Goal: Task Accomplishment & Management: Use online tool/utility

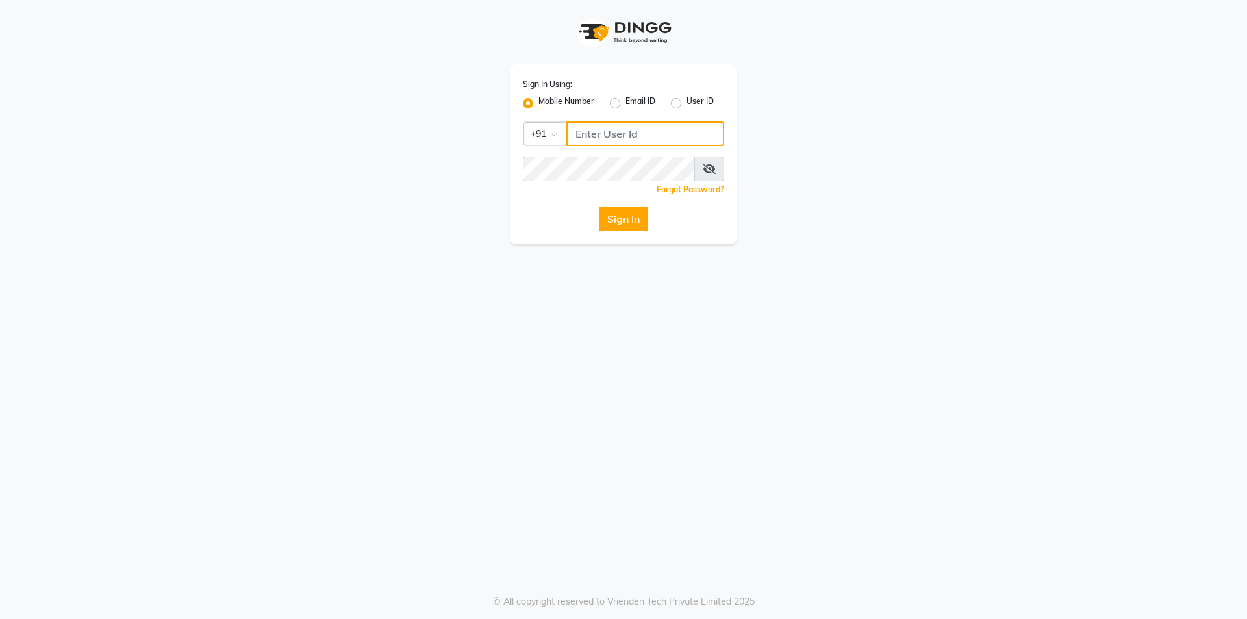
type input "8885088660"
click at [627, 223] on button "Sign In" at bounding box center [623, 219] width 49 height 25
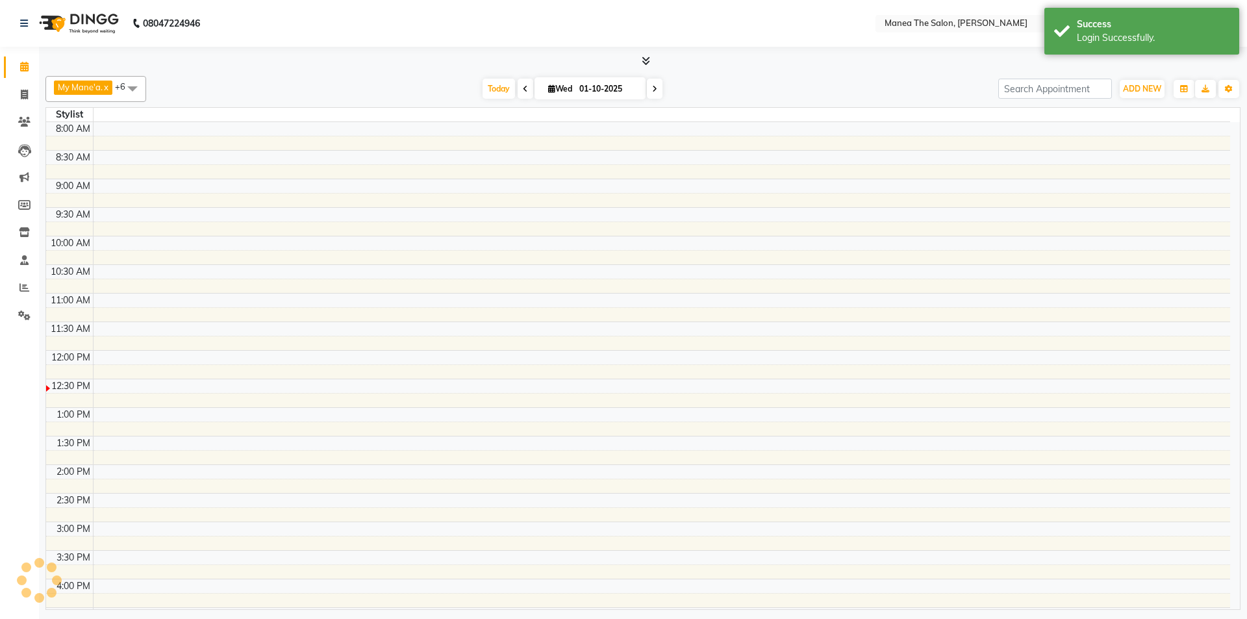
select select "en"
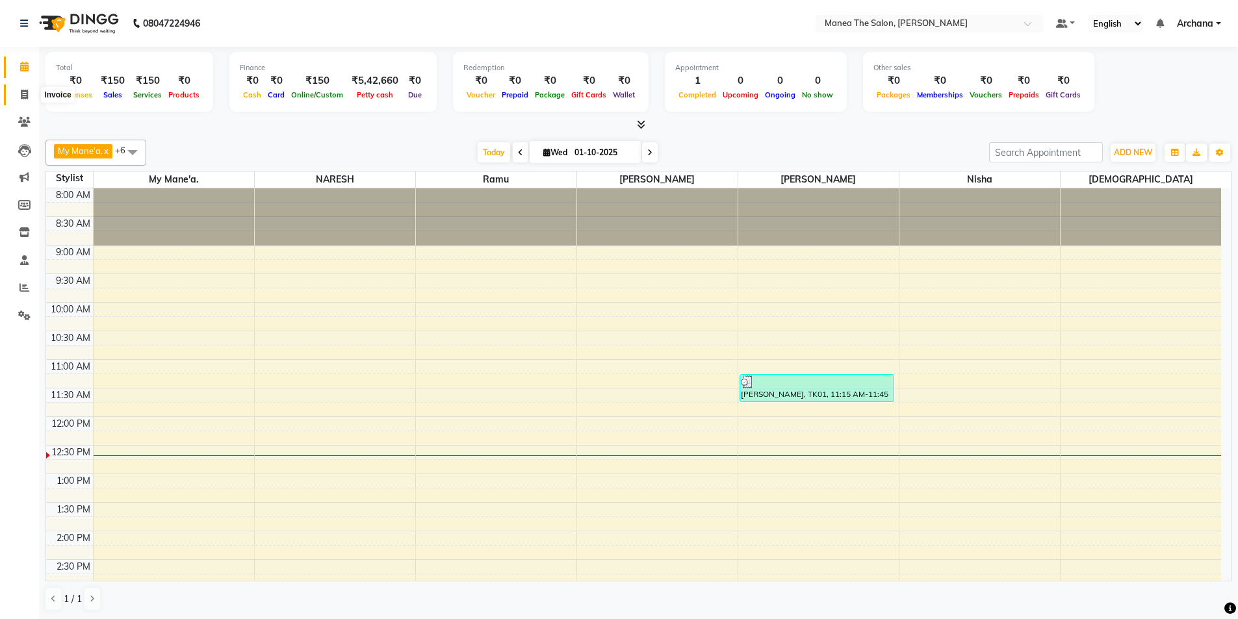
click at [24, 97] on icon at bounding box center [24, 95] width 7 height 10
select select "service"
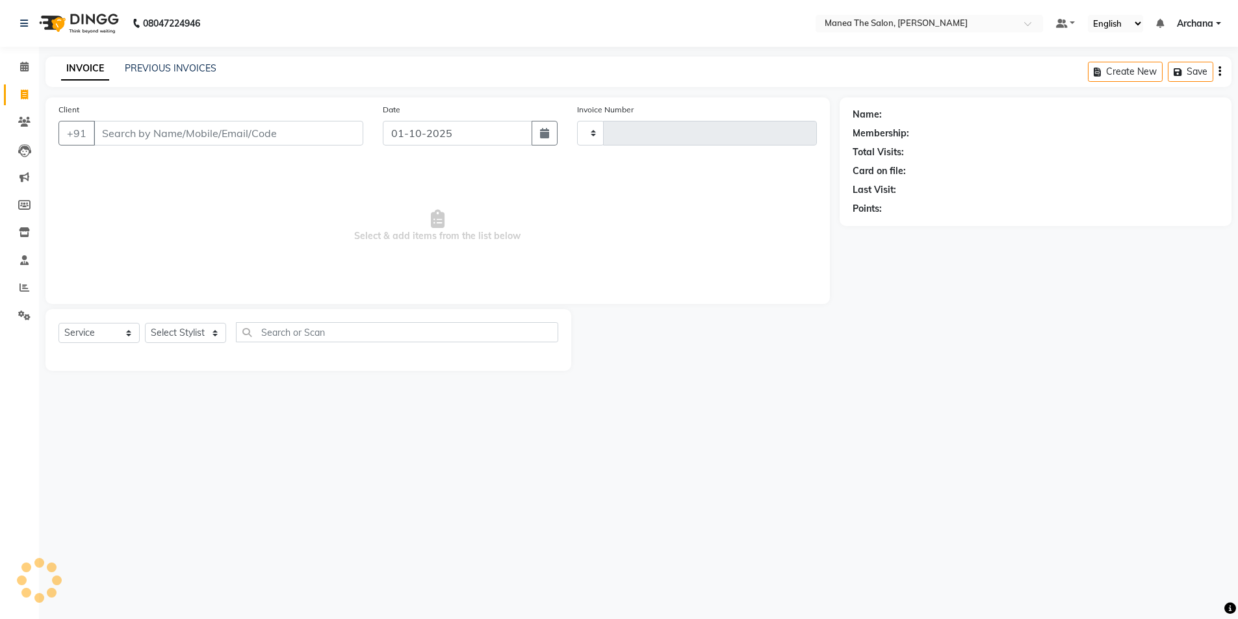
type input "1823"
select select "6846"
click at [191, 70] on link "PREVIOUS INVOICES" at bounding box center [171, 68] width 92 height 12
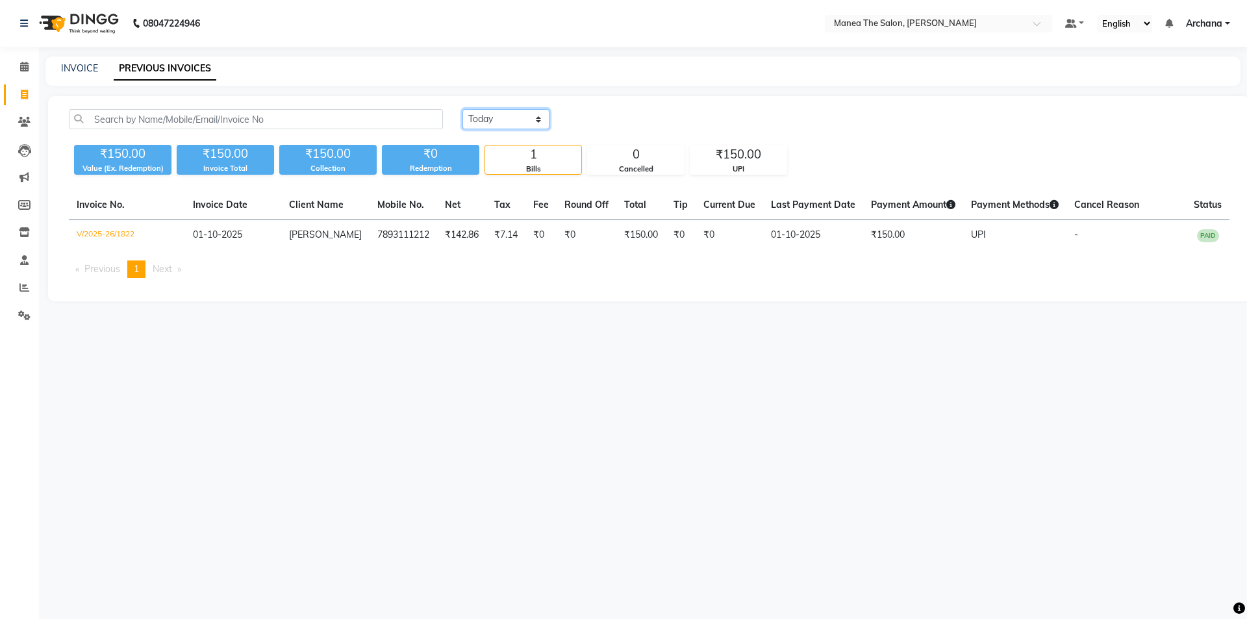
click at [512, 122] on select "[DATE] [DATE] Custom Range" at bounding box center [506, 119] width 87 height 20
select select "[DATE]"
click at [463, 109] on select "[DATE] [DATE] Custom Range" at bounding box center [506, 119] width 87 height 20
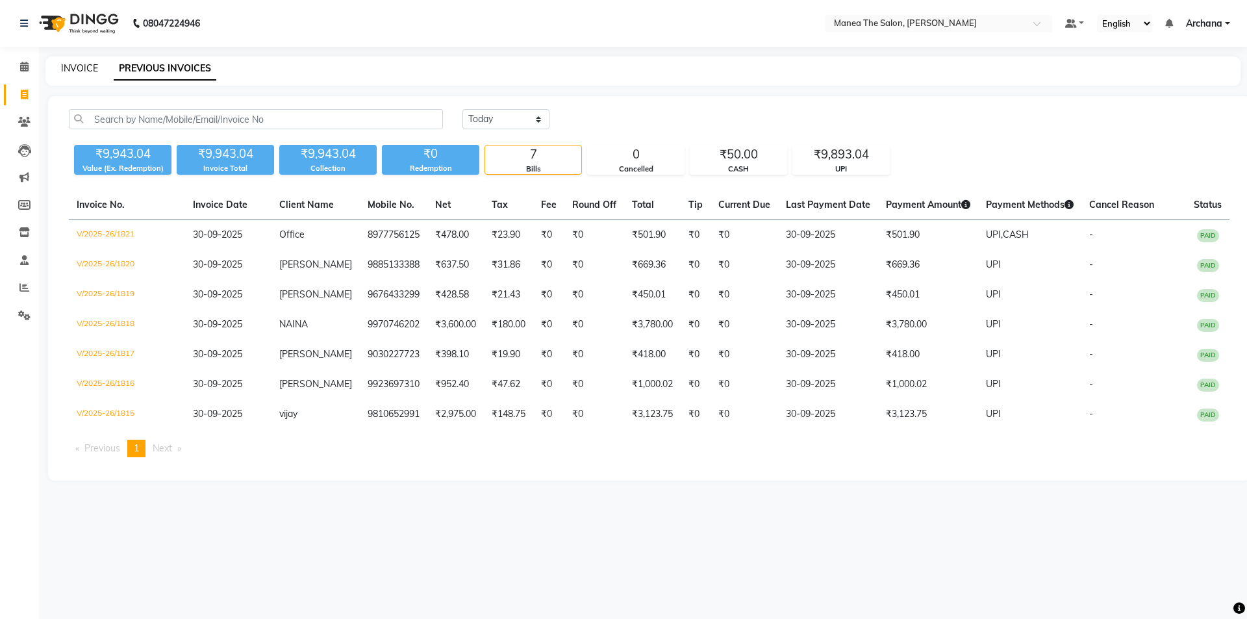
click at [90, 67] on link "INVOICE" at bounding box center [79, 68] width 37 height 12
select select "service"
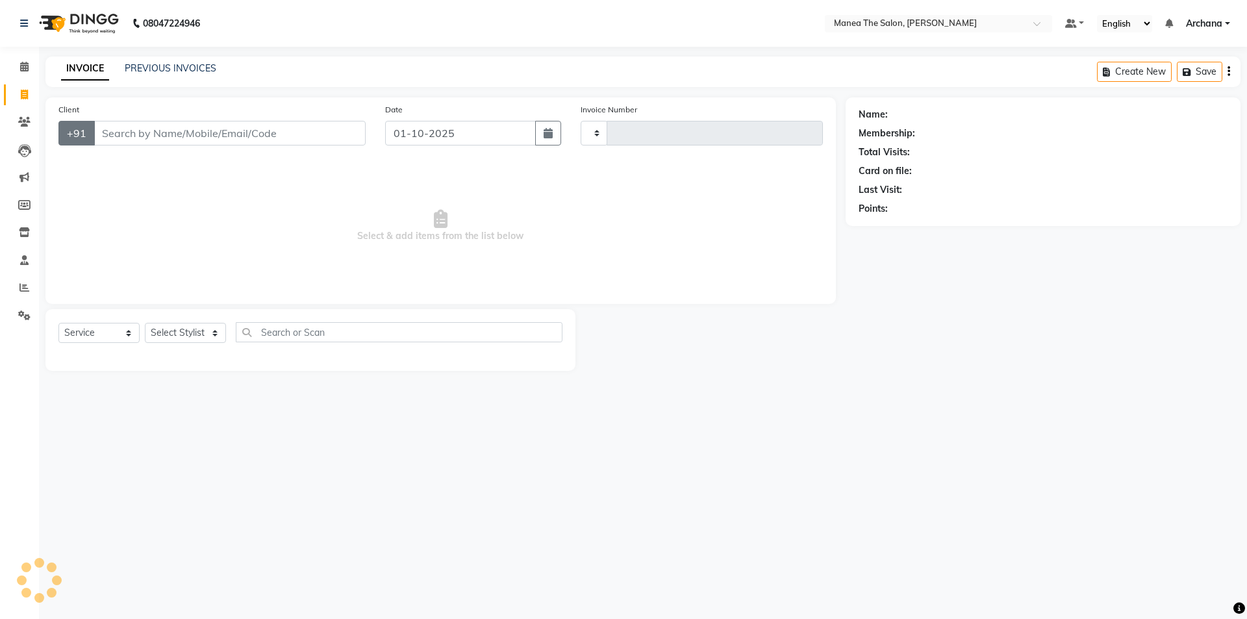
type input "1823"
select select "6846"
click at [544, 138] on icon "button" at bounding box center [548, 133] width 9 height 10
select select "10"
select select "2025"
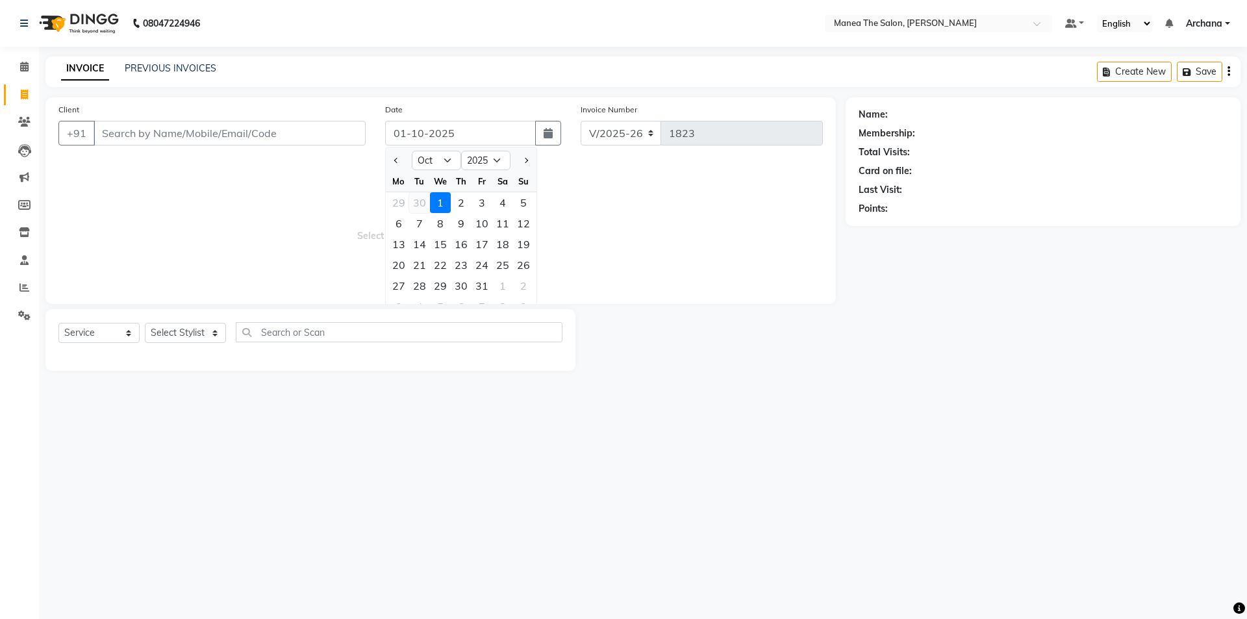
click at [422, 205] on div "30" at bounding box center [419, 202] width 21 height 21
type input "30-09-2025"
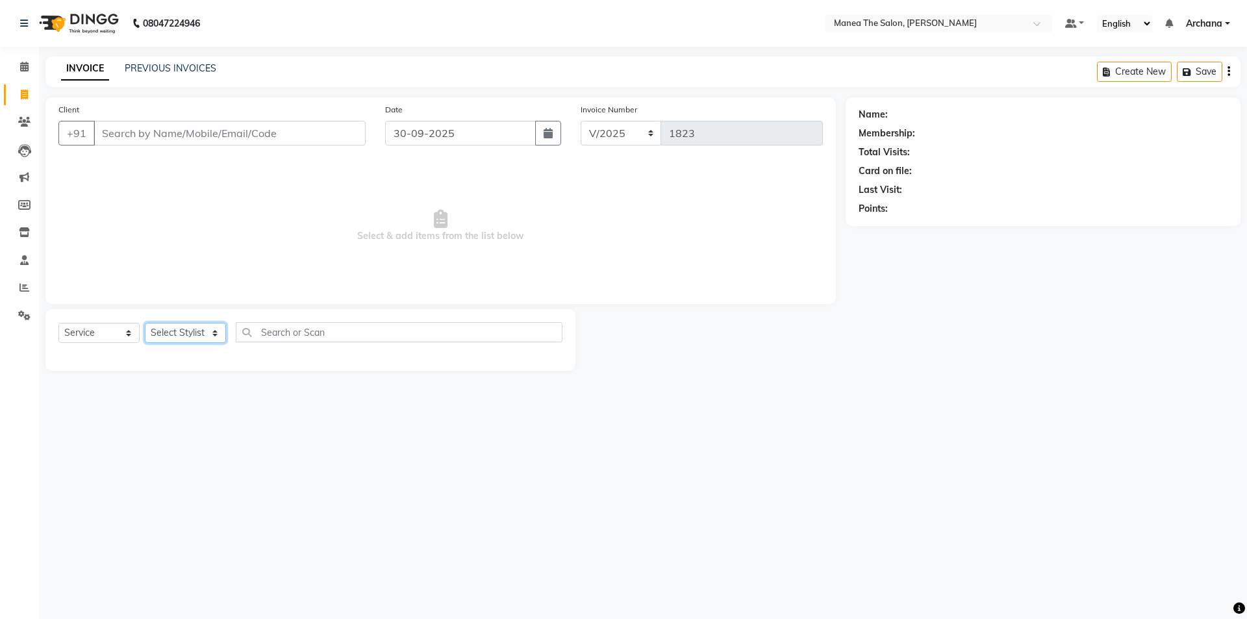
click at [211, 334] on select "Select Stylist [PERSON_NAME] My Mane'a. [PERSON_NAME] [PERSON_NAME] [PERSON_NAM…" at bounding box center [185, 333] width 81 height 20
select select "82236"
click at [145, 323] on select "Select Stylist [PERSON_NAME] My Mane'a. [PERSON_NAME] [PERSON_NAME] [PERSON_NAM…" at bounding box center [185, 333] width 81 height 20
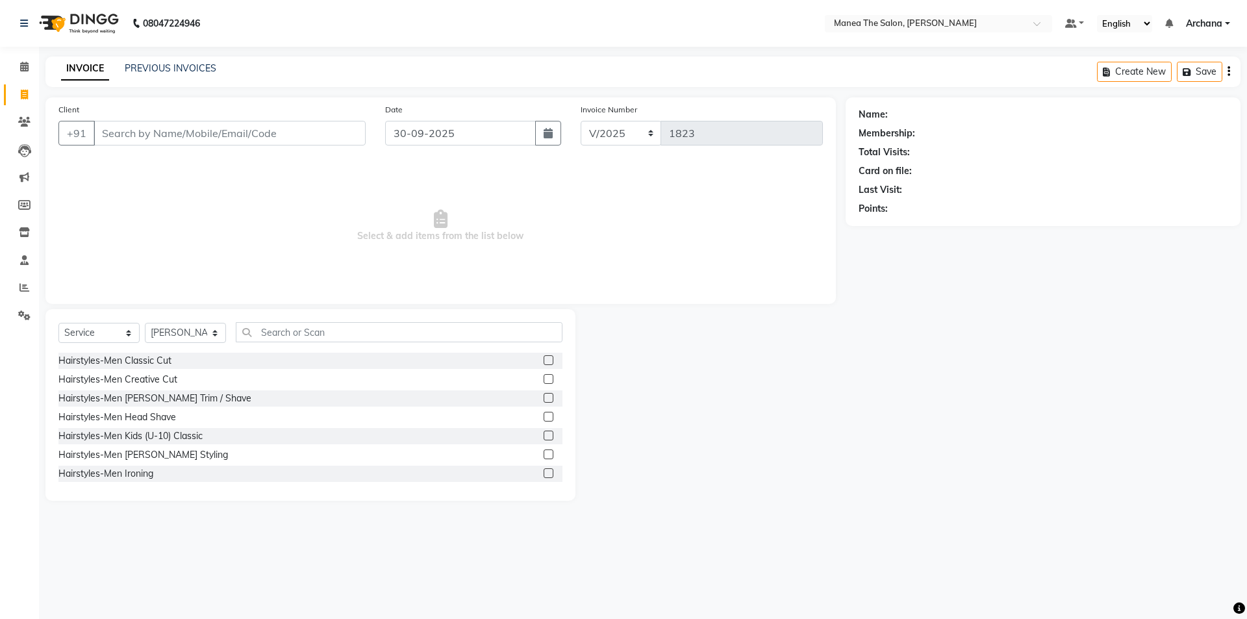
click at [544, 361] on label at bounding box center [549, 360] width 10 height 10
click at [544, 361] on input "checkbox" at bounding box center [548, 361] width 8 height 8
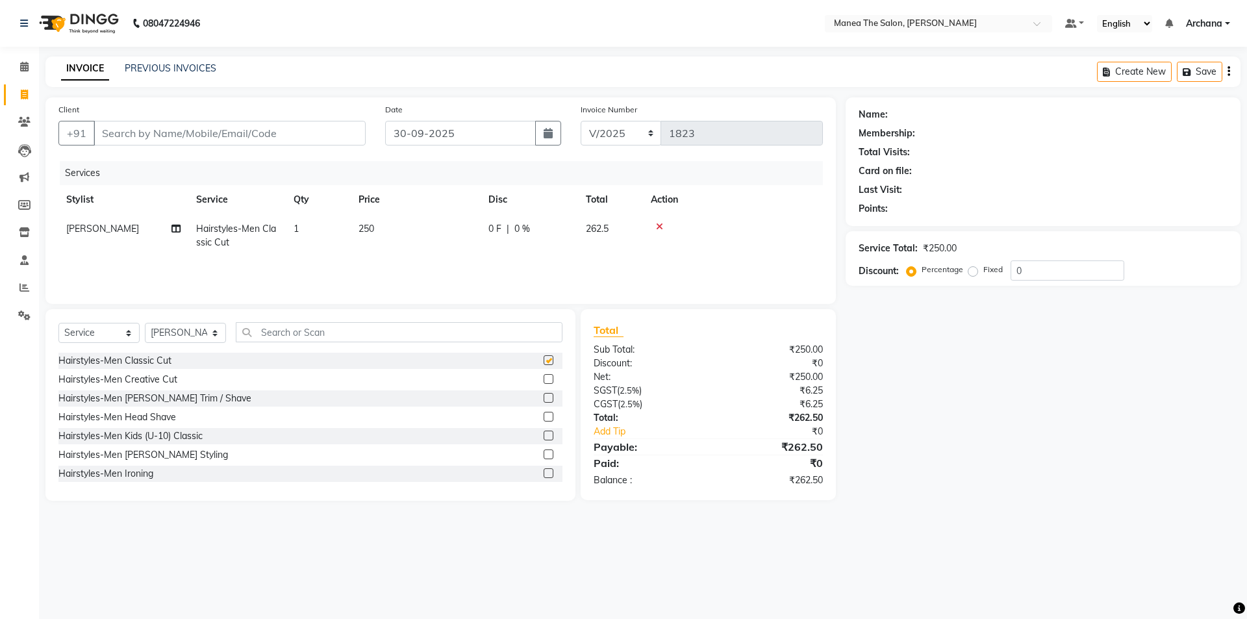
checkbox input "false"
click at [544, 399] on label at bounding box center [549, 398] width 10 height 10
click at [544, 399] on input "checkbox" at bounding box center [548, 398] width 8 height 8
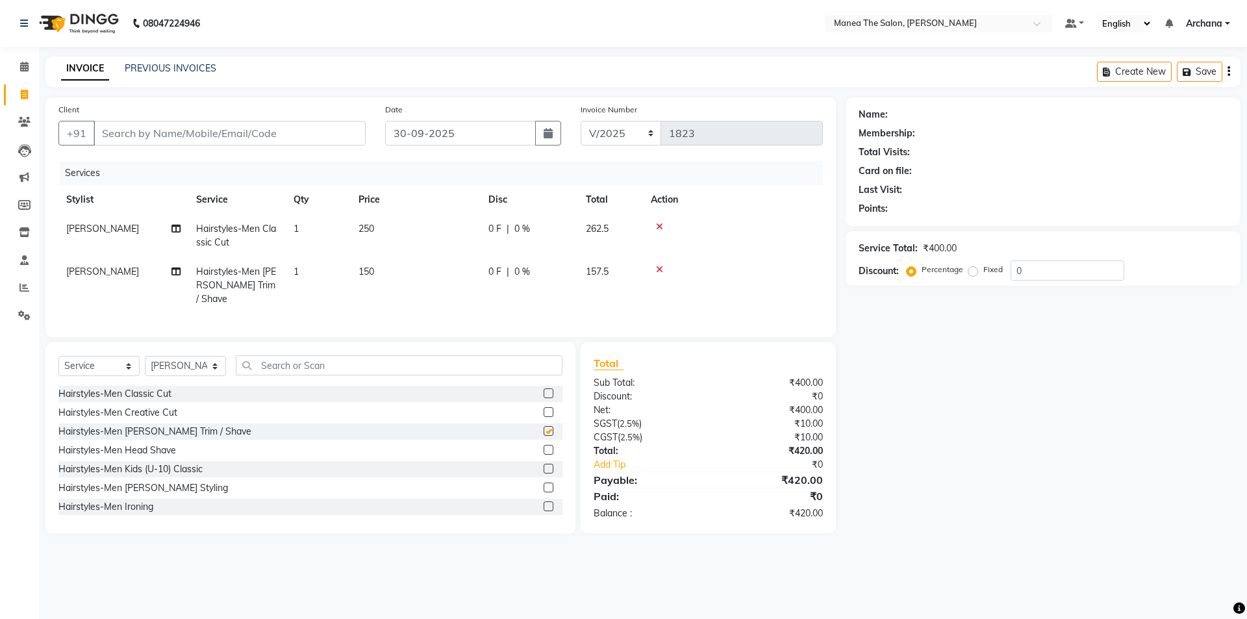
checkbox input "false"
click at [422, 362] on input "text" at bounding box center [399, 365] width 327 height 20
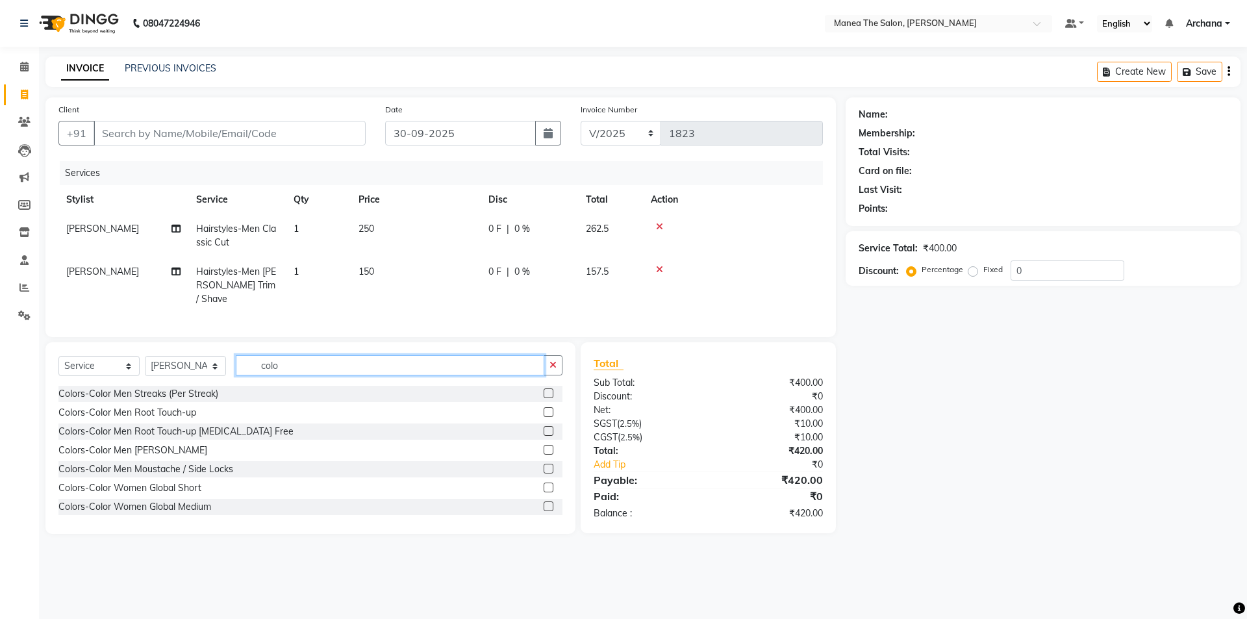
type input "colo"
click at [544, 429] on label at bounding box center [549, 431] width 10 height 10
click at [544, 429] on input "checkbox" at bounding box center [548, 432] width 8 height 8
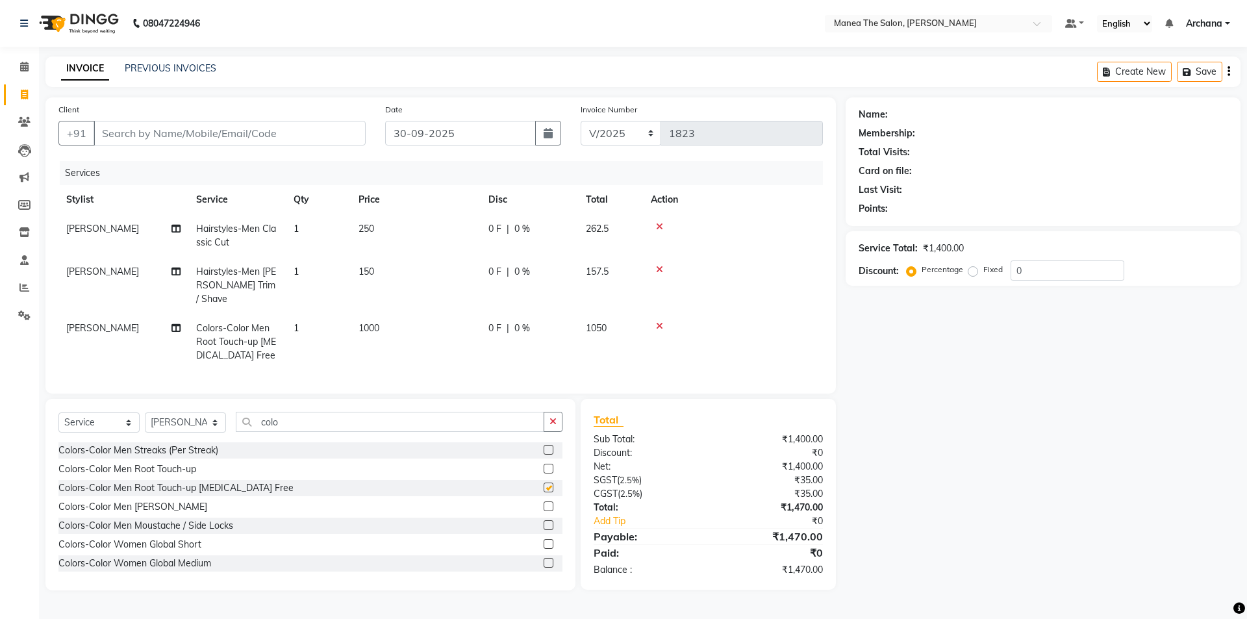
checkbox input "false"
click at [544, 521] on label at bounding box center [549, 525] width 10 height 10
click at [544, 522] on input "checkbox" at bounding box center [548, 526] width 8 height 8
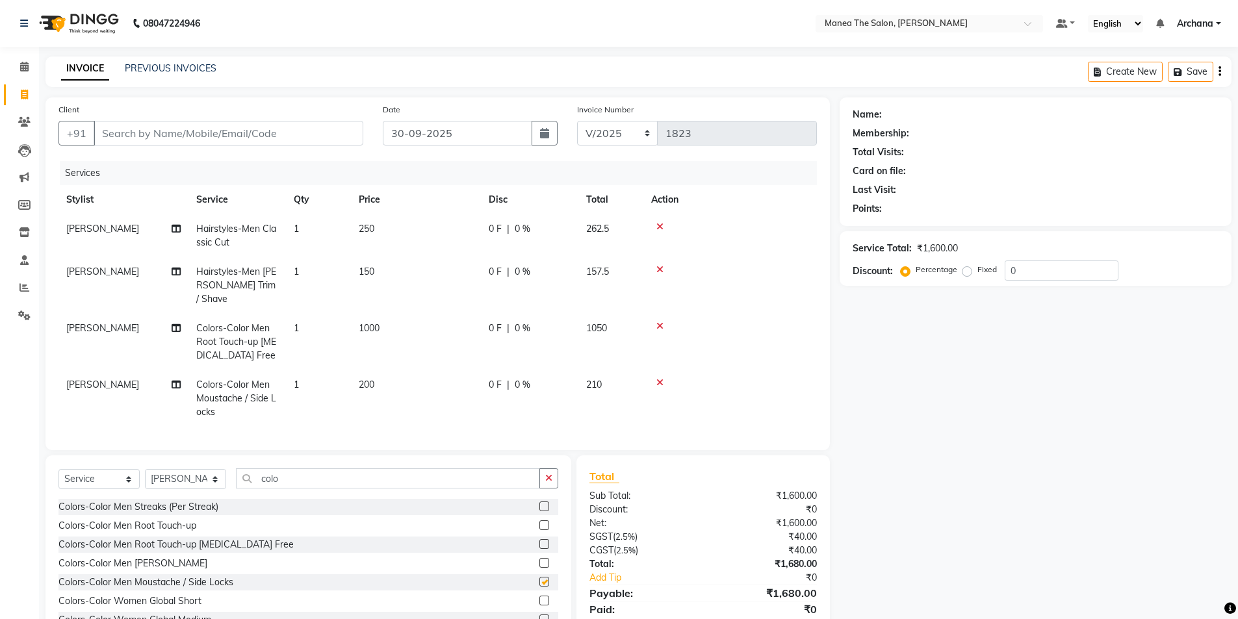
checkbox input "false"
click at [539, 558] on label at bounding box center [544, 563] width 10 height 10
click at [539, 559] on input "checkbox" at bounding box center [543, 563] width 8 height 8
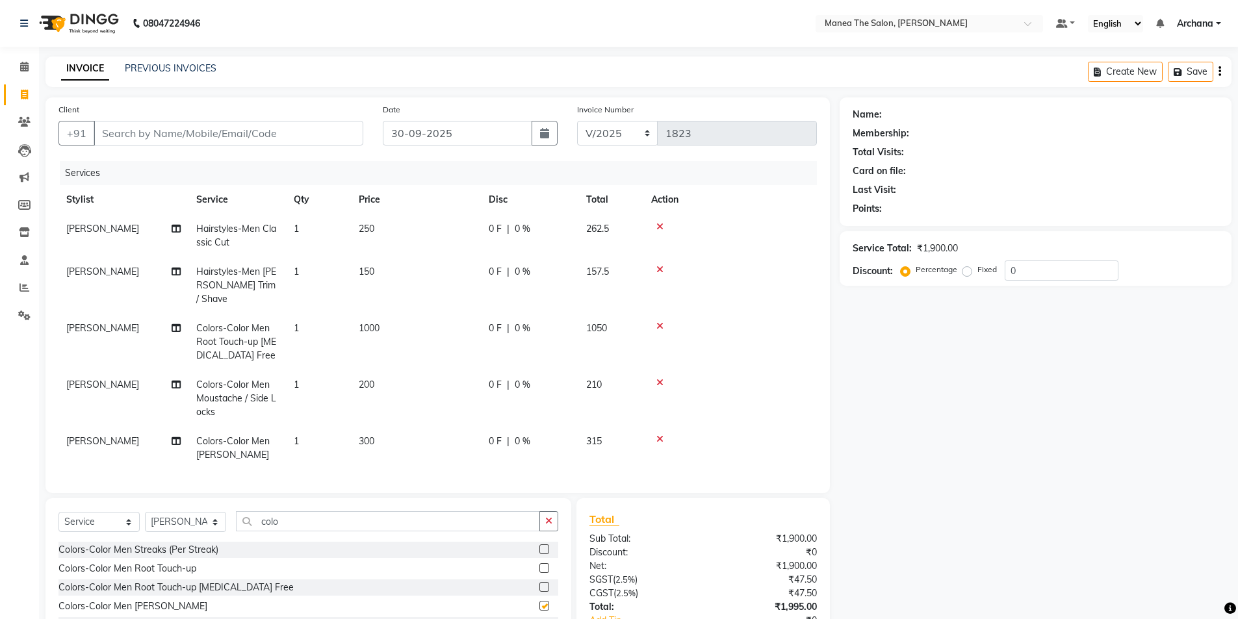
checkbox input "false"
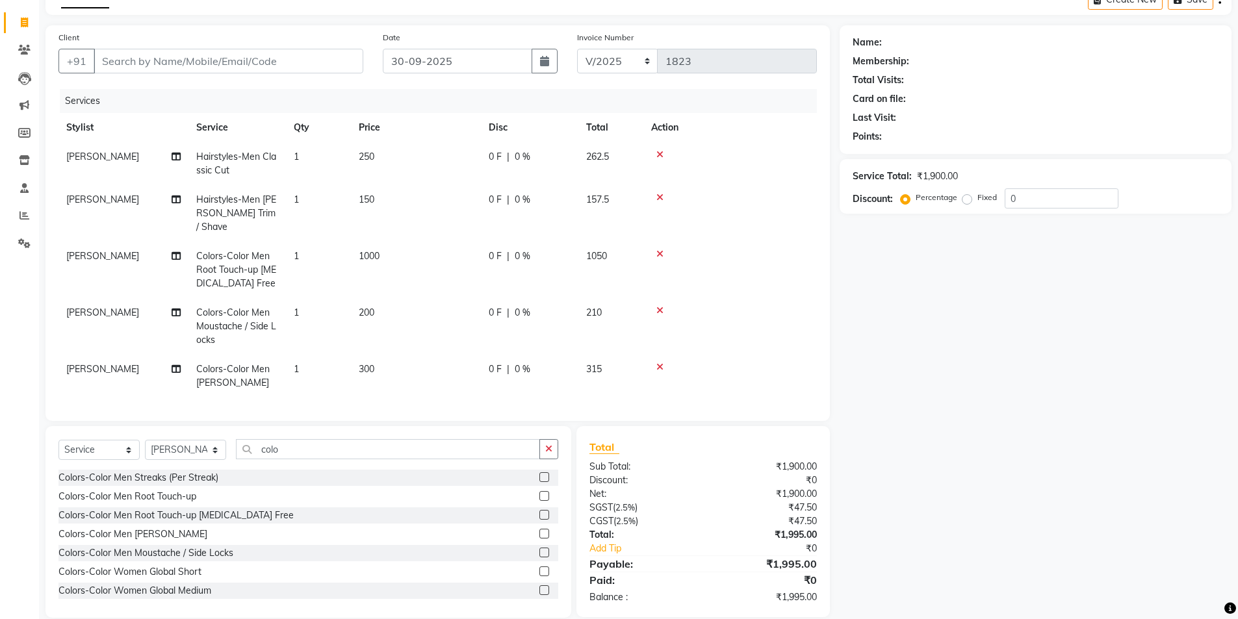
scroll to position [86, 0]
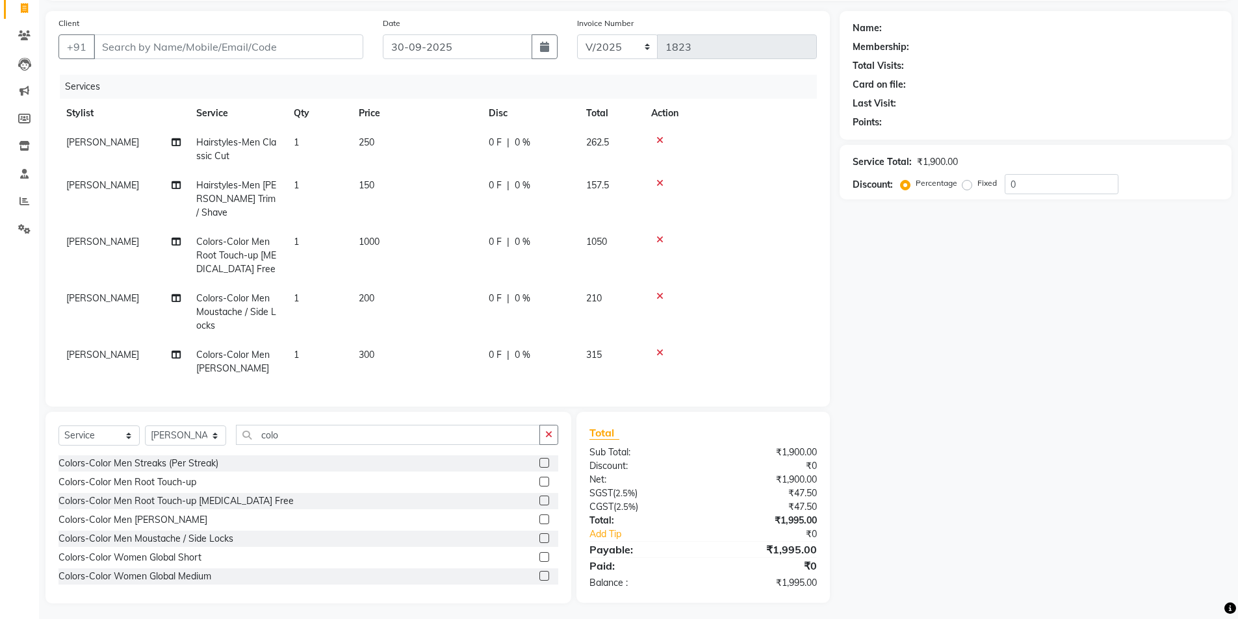
click at [661, 292] on icon at bounding box center [659, 296] width 7 height 9
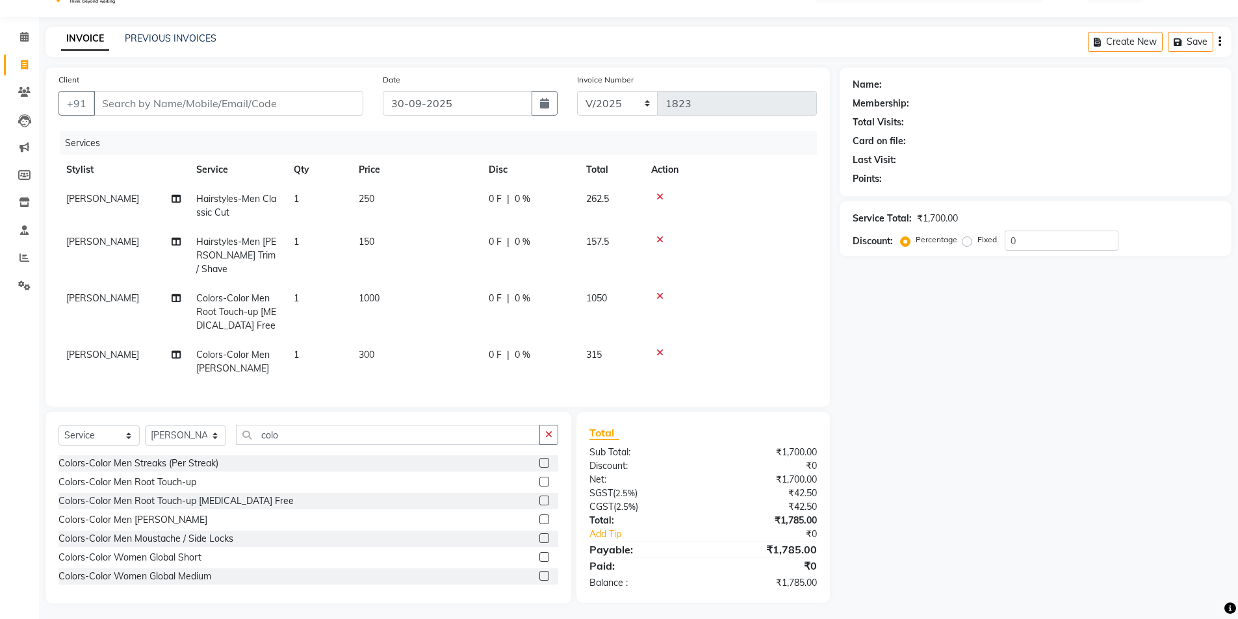
drag, startPoint x: 554, startPoint y: 433, endPoint x: 520, endPoint y: 433, distance: 33.8
click at [554, 433] on button "button" at bounding box center [548, 435] width 19 height 20
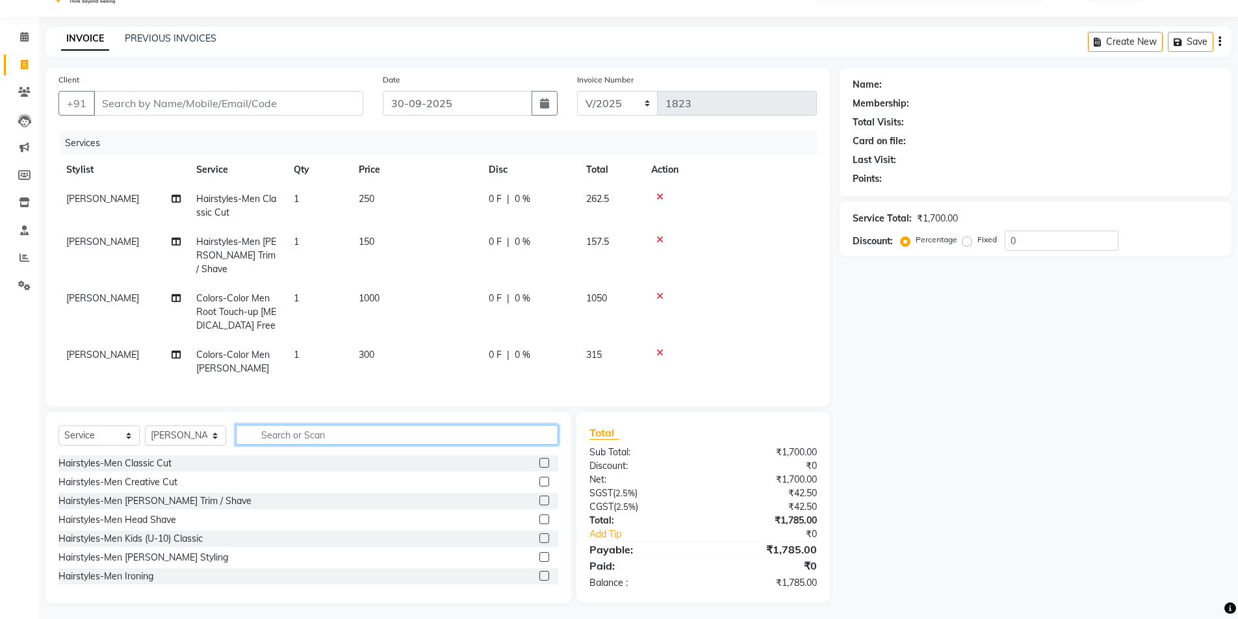
click at [502, 429] on input "text" at bounding box center [397, 435] width 322 height 20
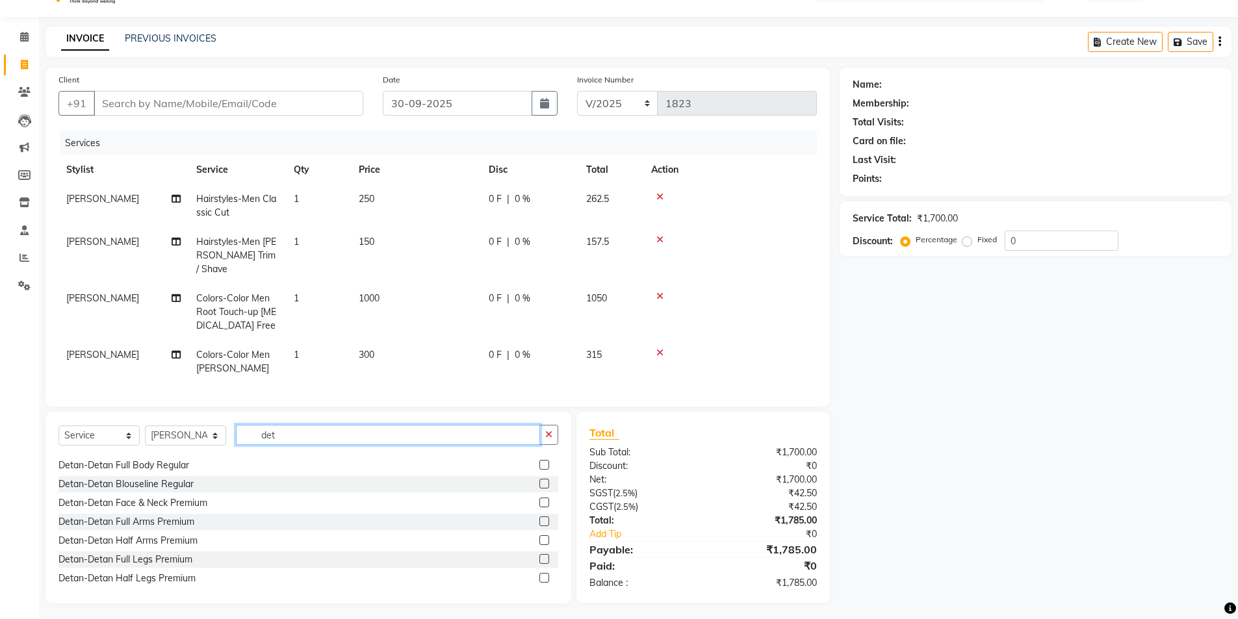
type input "det"
click at [539, 499] on label at bounding box center [544, 503] width 10 height 10
click at [539, 499] on input "checkbox" at bounding box center [543, 503] width 8 height 8
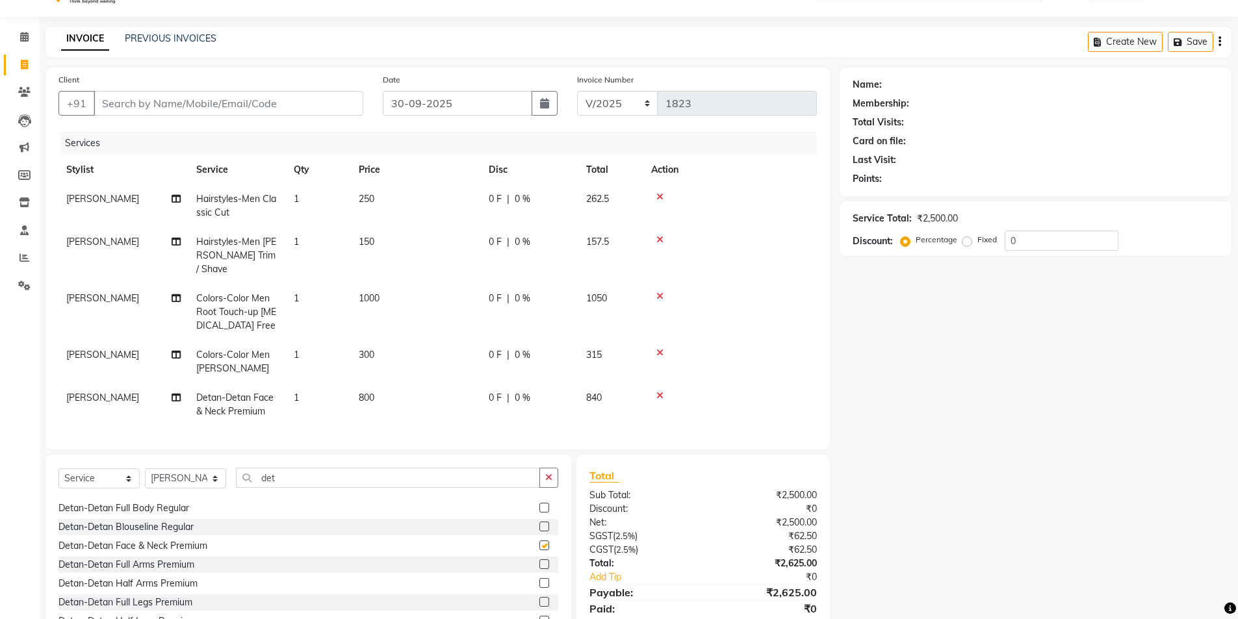
checkbox input "false"
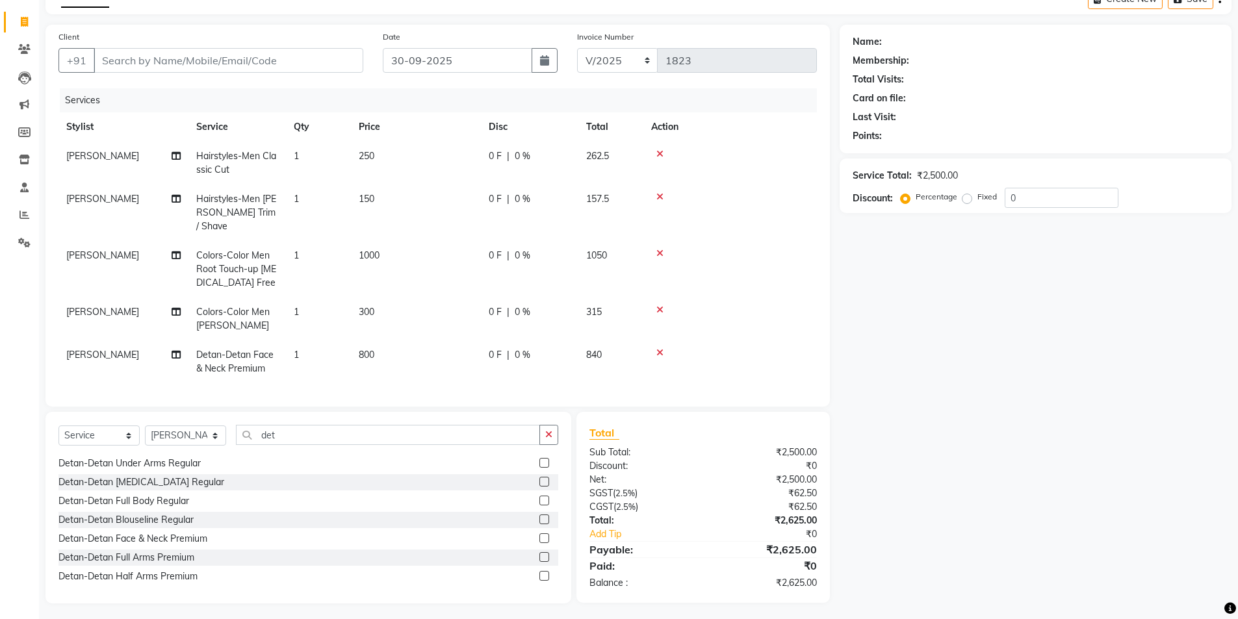
scroll to position [65, 0]
click at [659, 305] on icon at bounding box center [659, 309] width 7 height 9
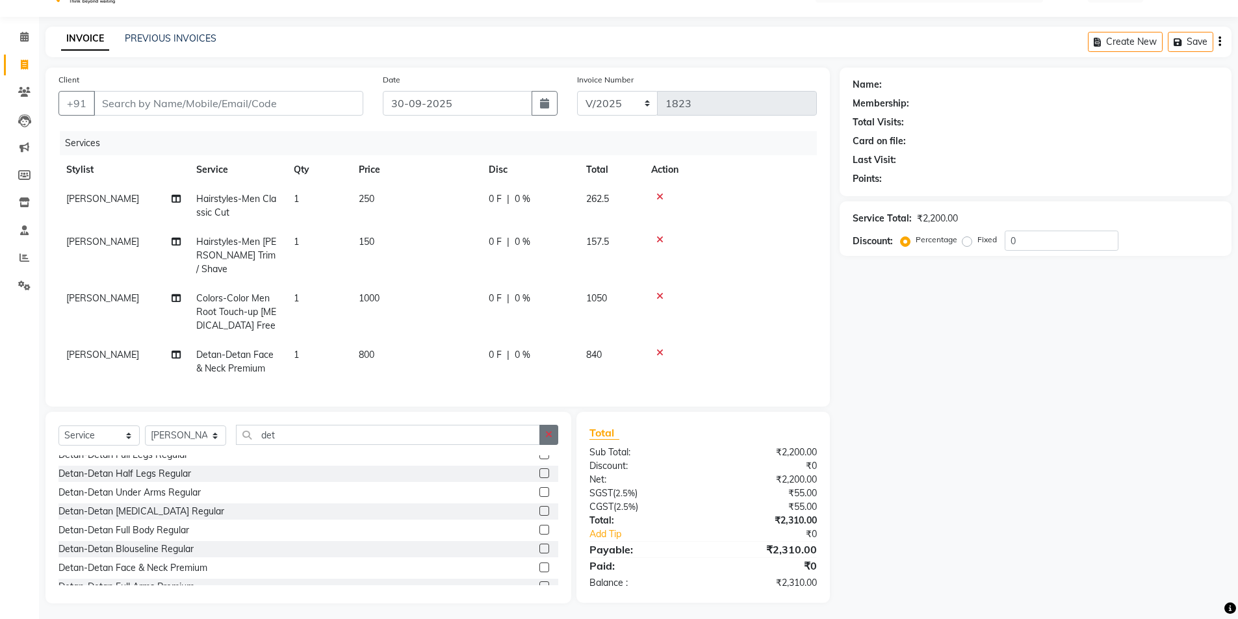
click at [554, 427] on button "button" at bounding box center [548, 435] width 19 height 20
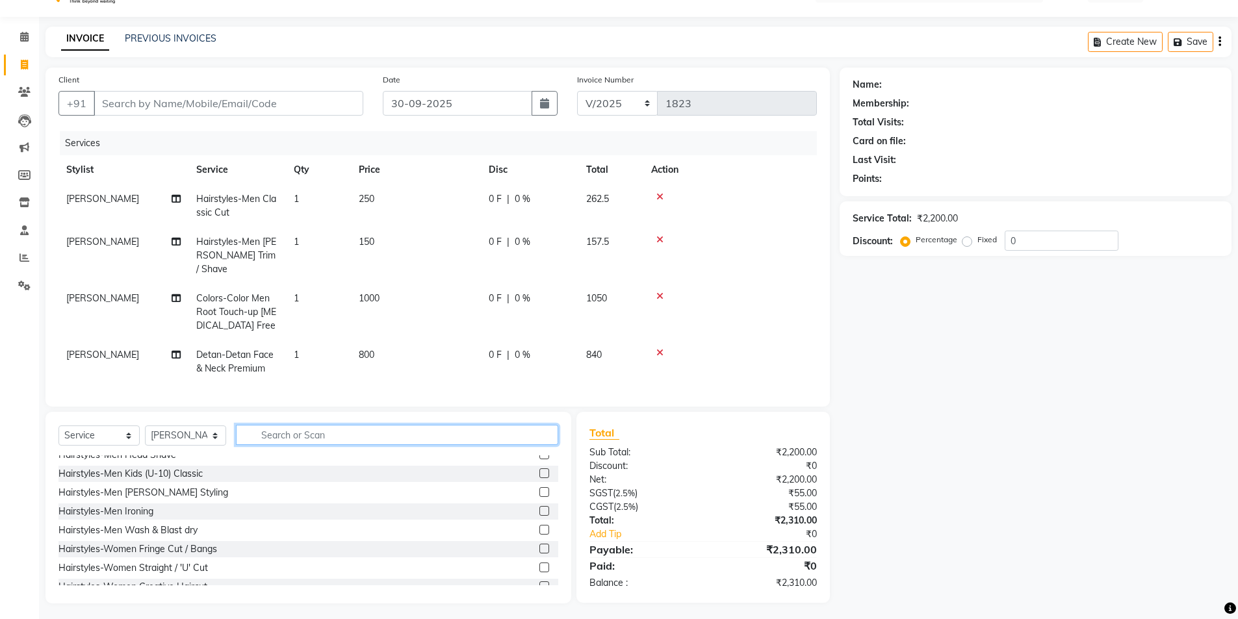
click at [507, 429] on input "text" at bounding box center [397, 435] width 322 height 20
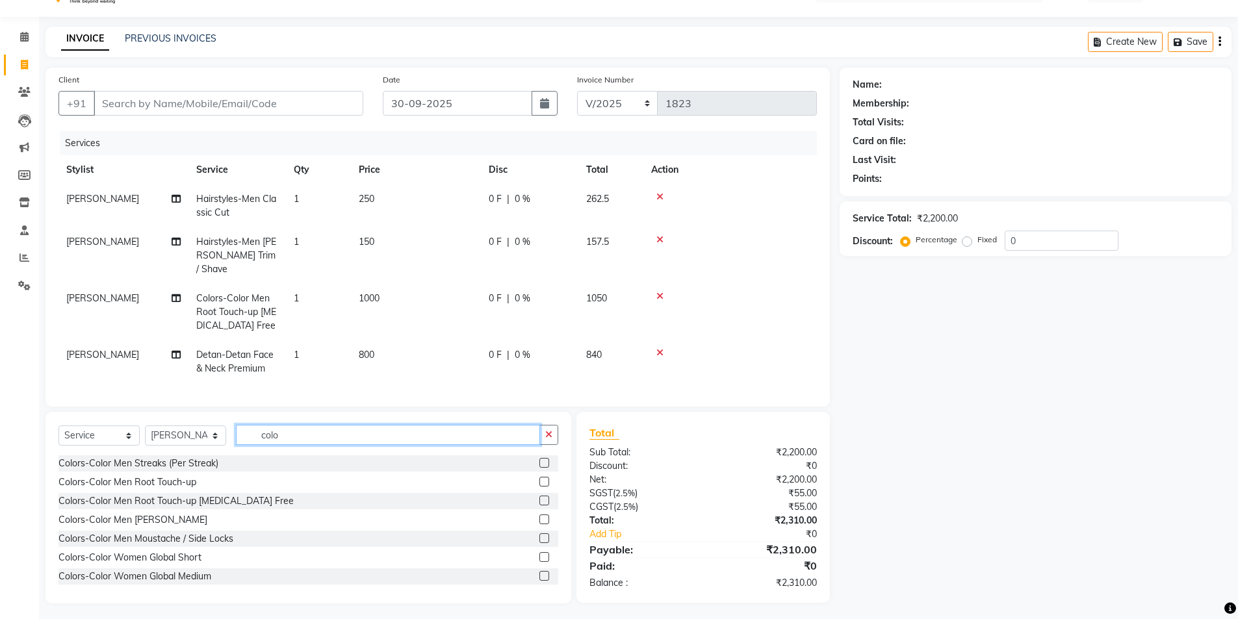
type input "colo"
click at [539, 535] on label at bounding box center [544, 538] width 10 height 10
click at [539, 535] on input "checkbox" at bounding box center [543, 539] width 8 height 8
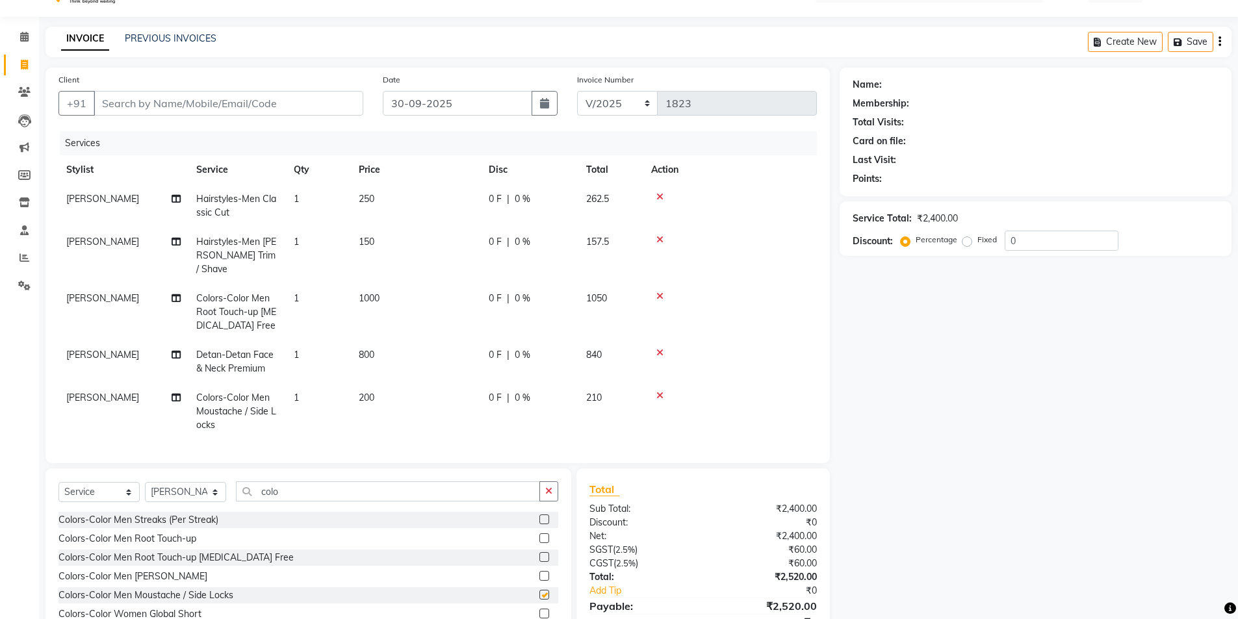
checkbox input "false"
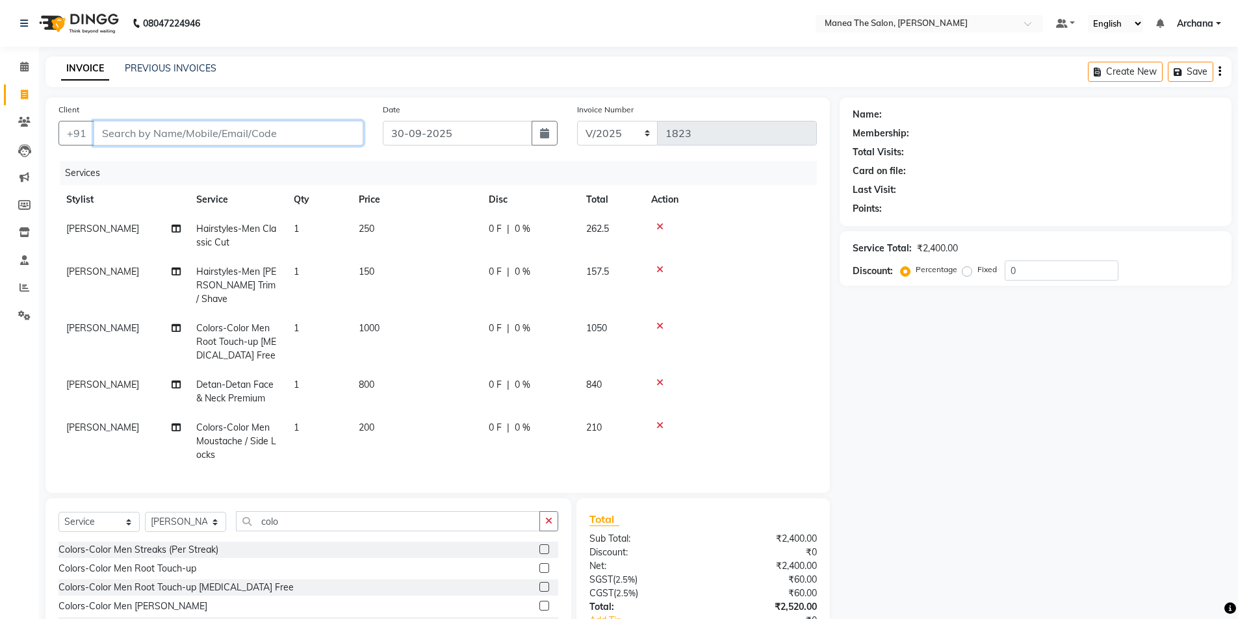
click at [310, 138] on input "Client" at bounding box center [229, 133] width 270 height 25
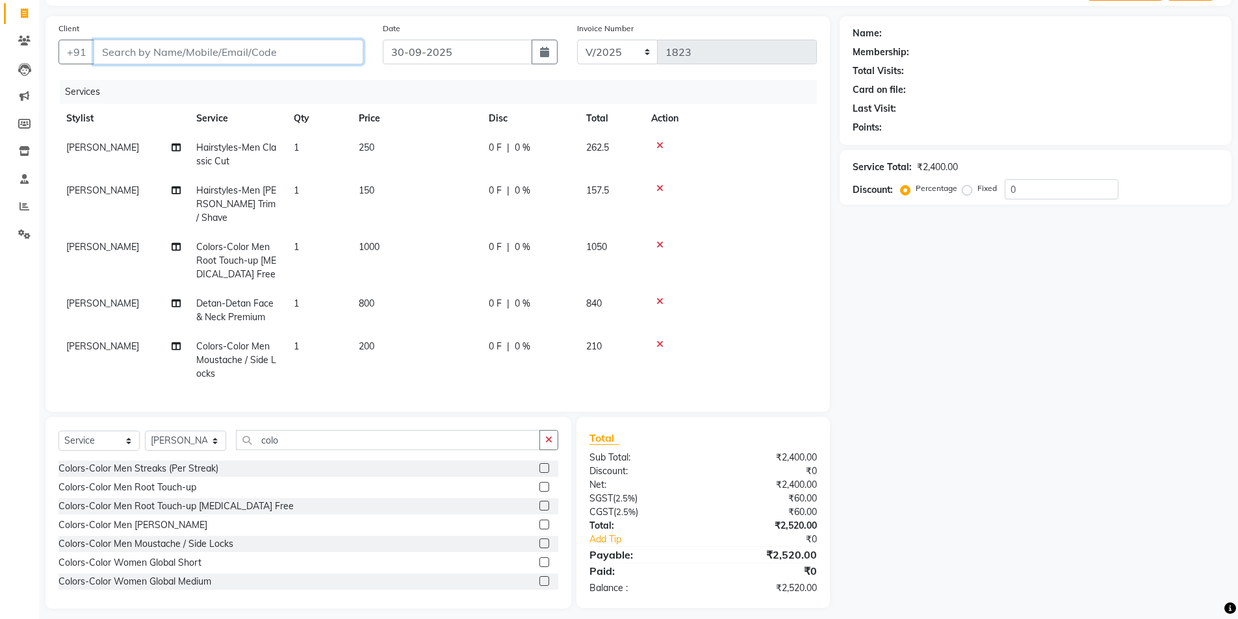
scroll to position [86, 0]
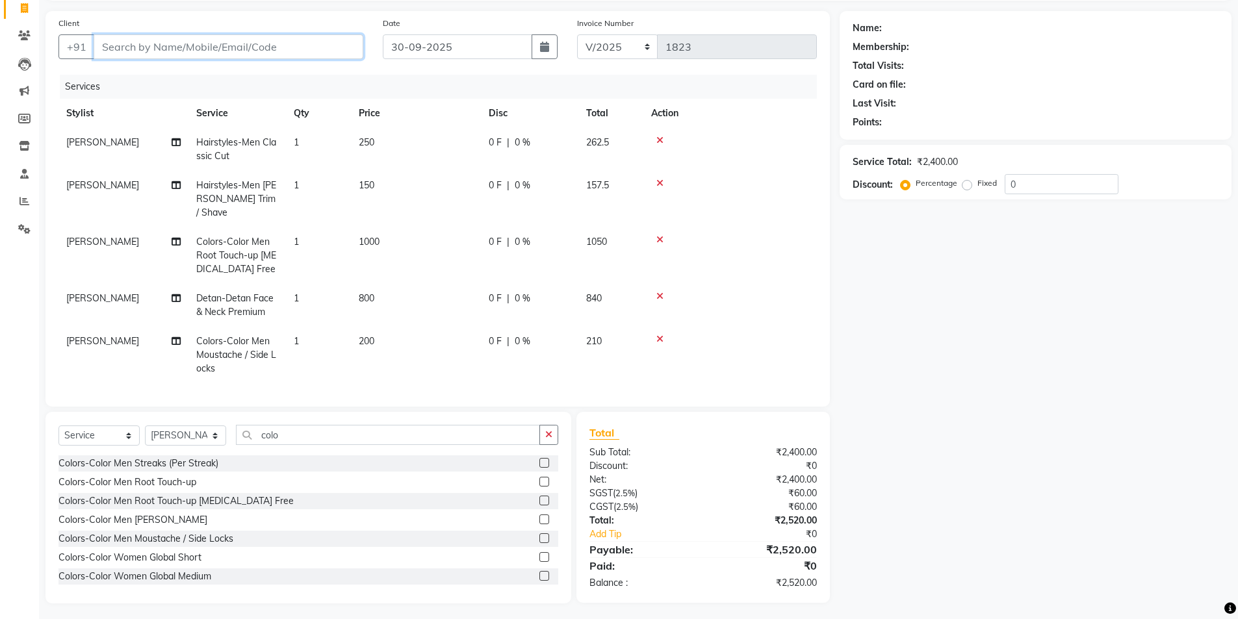
click at [235, 40] on input "Client" at bounding box center [229, 46] width 270 height 25
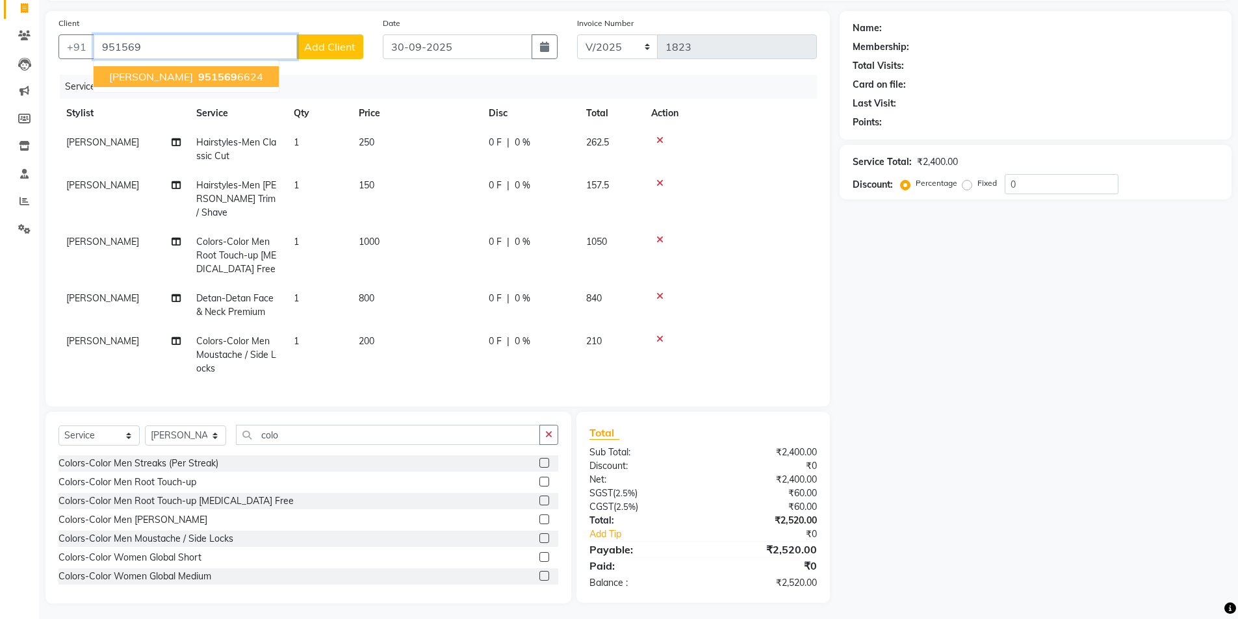
click at [196, 75] on ngb-highlight "951569 6624" at bounding box center [230, 76] width 68 height 13
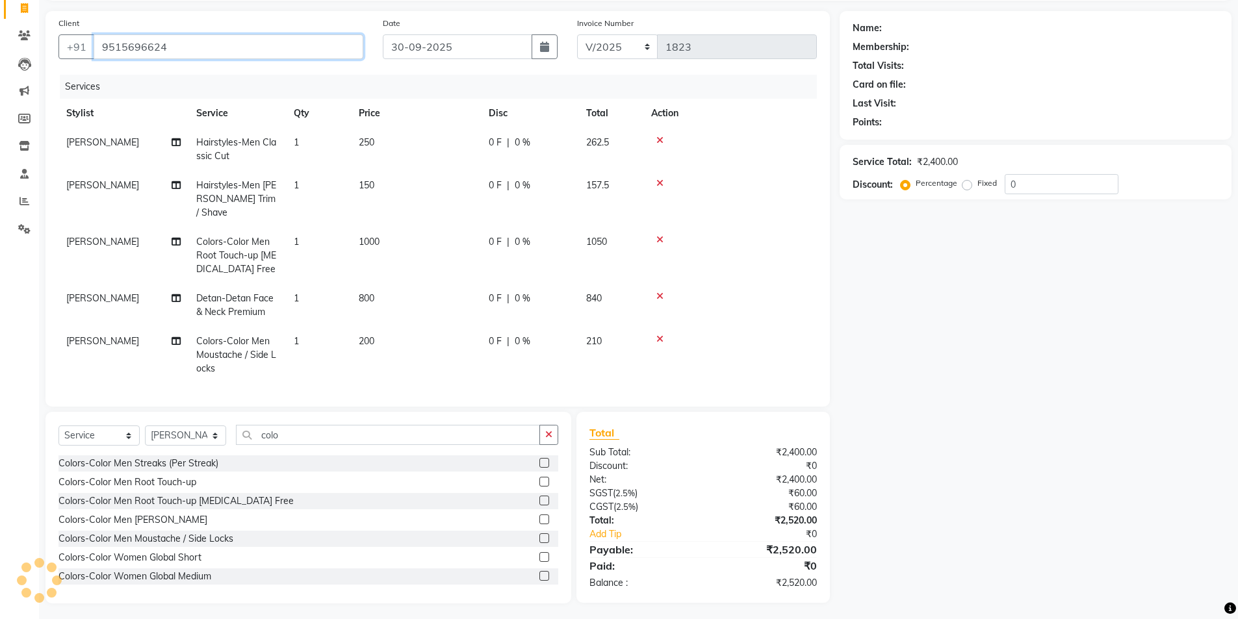
type input "9515696624"
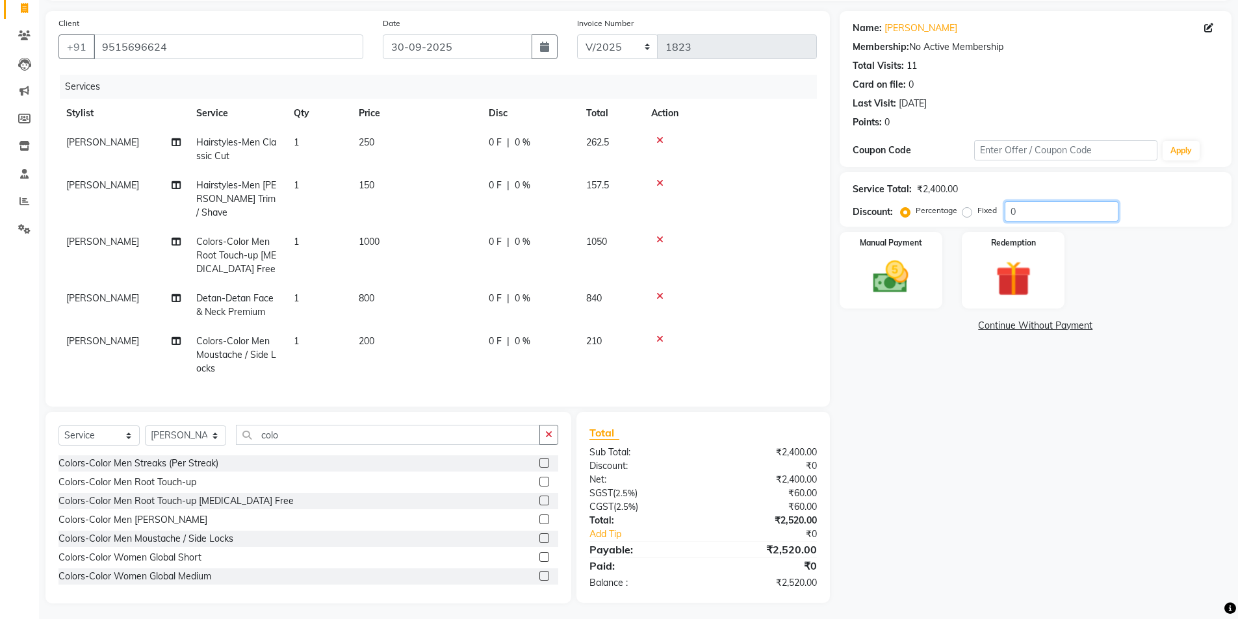
click at [1022, 213] on input "0" at bounding box center [1061, 211] width 114 height 20
type input "1"
type input "0.8"
click at [916, 289] on img at bounding box center [891, 277] width 60 height 42
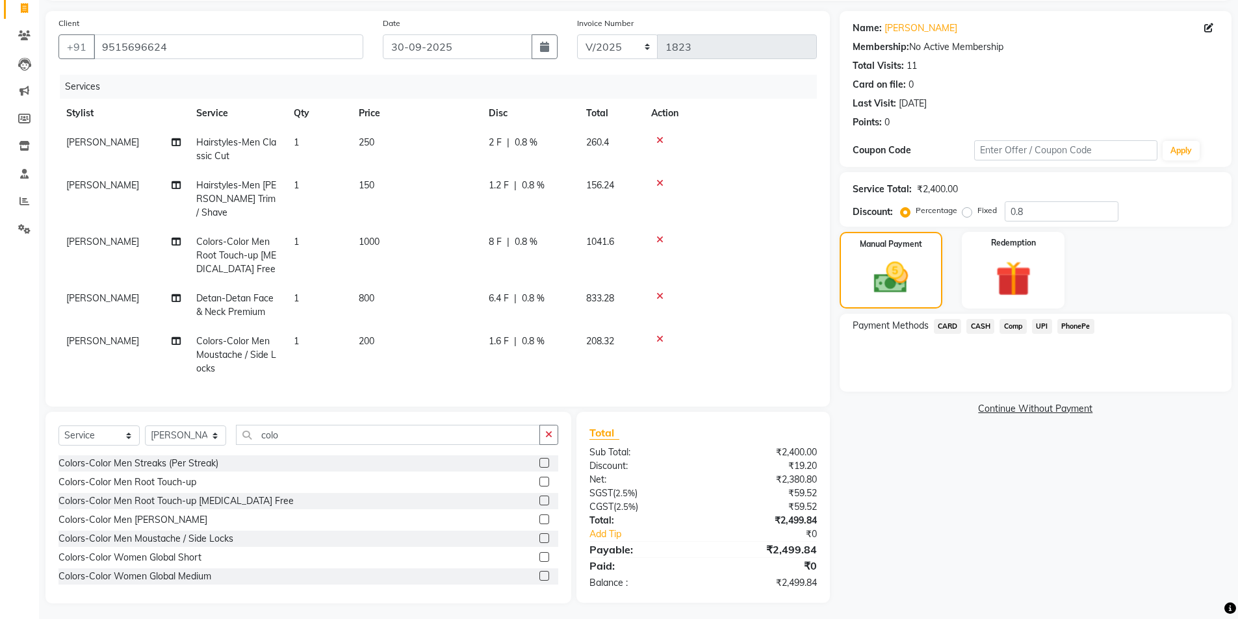
click at [989, 326] on span "CASH" at bounding box center [980, 326] width 28 height 15
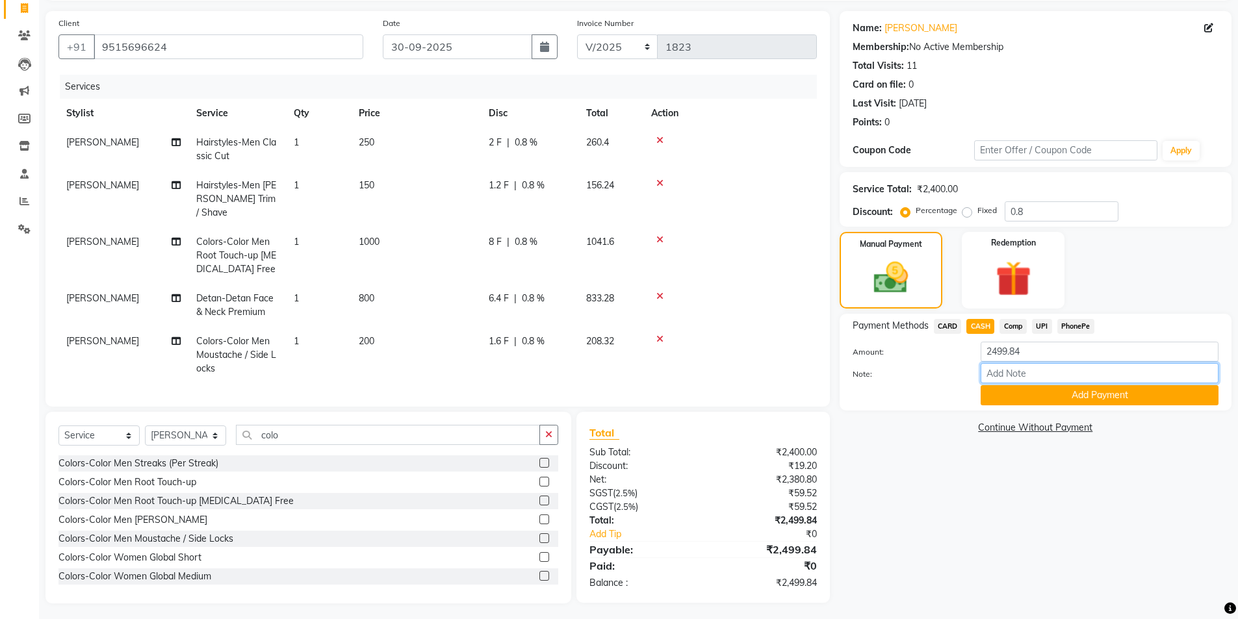
click at [1031, 372] on input "Note:" at bounding box center [1099, 373] width 238 height 20
type input "cash"
click at [1043, 402] on button "Add Payment" at bounding box center [1099, 395] width 238 height 20
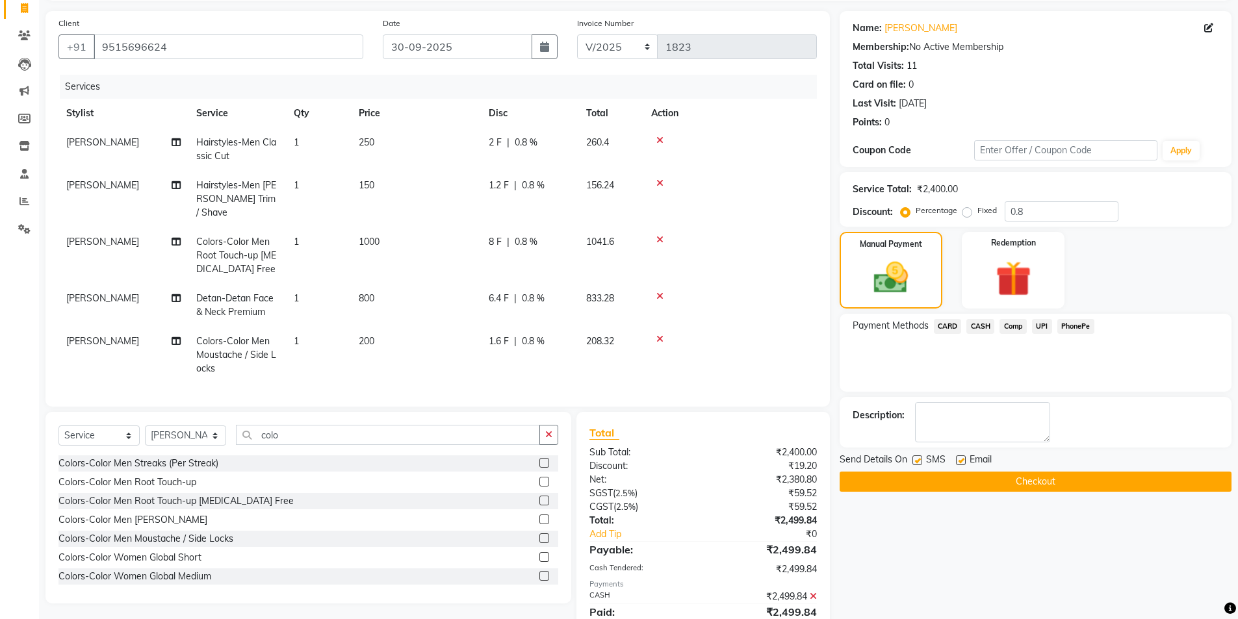
click at [1047, 482] on button "Checkout" at bounding box center [1035, 482] width 392 height 20
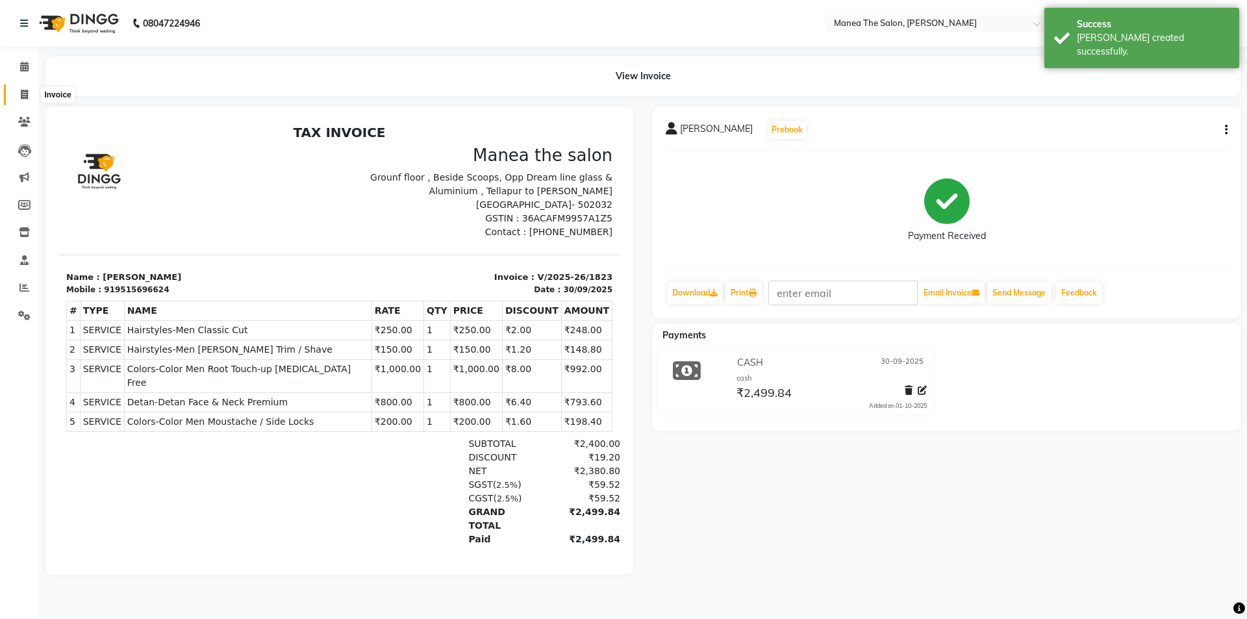
click at [27, 98] on icon at bounding box center [24, 95] width 7 height 10
select select "service"
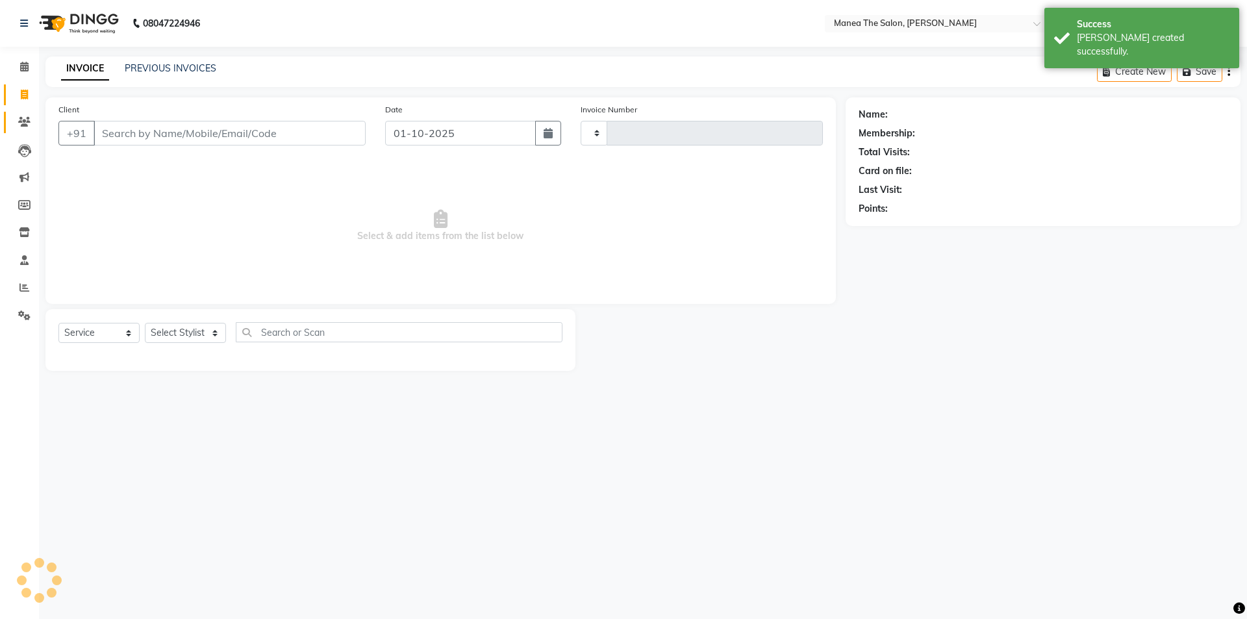
type input "1824"
select select "6846"
click at [187, 66] on link "PREVIOUS INVOICES" at bounding box center [171, 68] width 92 height 12
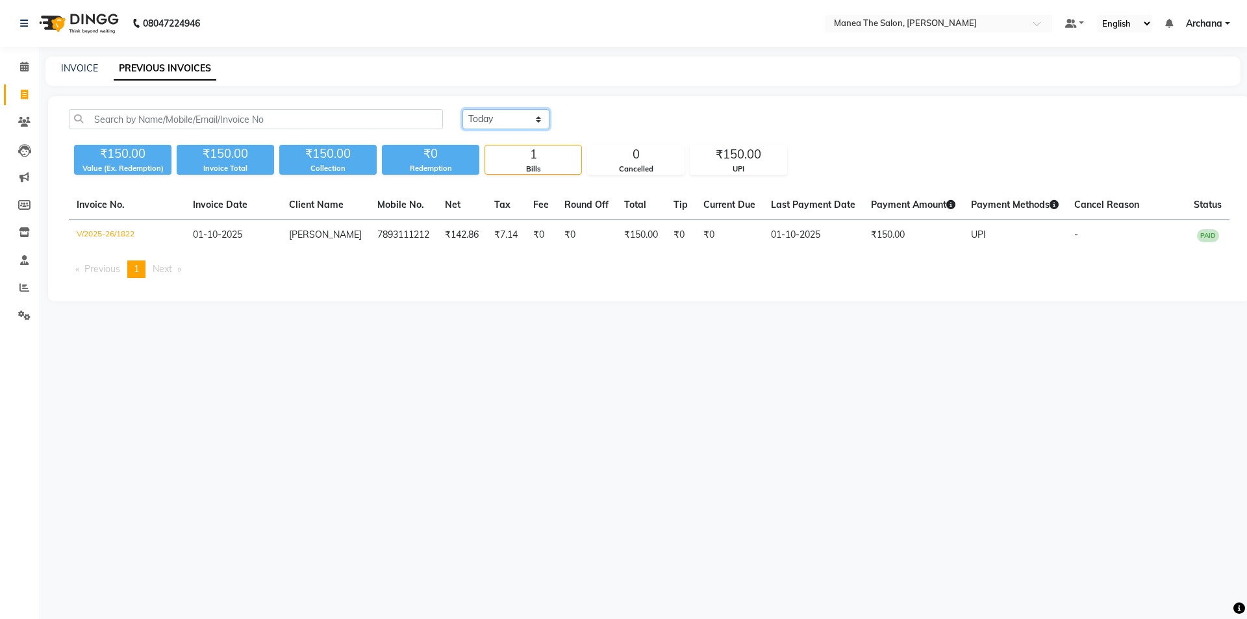
click at [536, 120] on select "[DATE] [DATE] Custom Range" at bounding box center [506, 119] width 87 height 20
click at [463, 109] on select "[DATE] [DATE] Custom Range" at bounding box center [506, 119] width 87 height 20
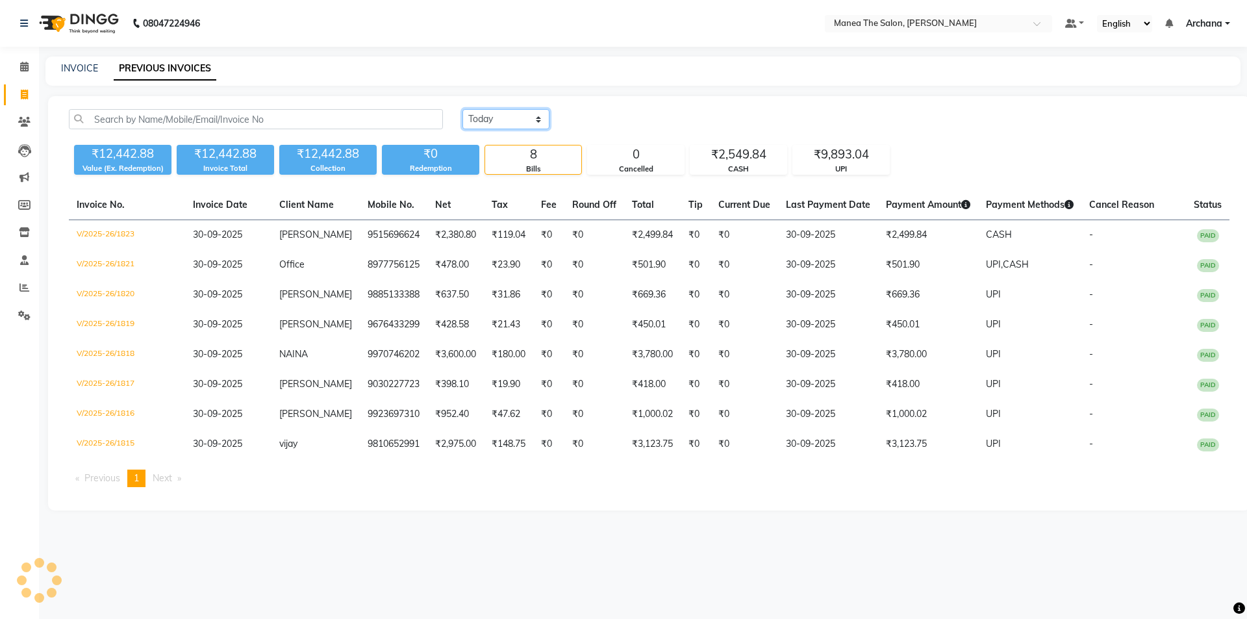
click at [532, 120] on select "[DATE] [DATE] Custom Range" at bounding box center [506, 119] width 87 height 20
select select "[DATE]"
click at [463, 109] on select "[DATE] [DATE] Custom Range" at bounding box center [506, 119] width 87 height 20
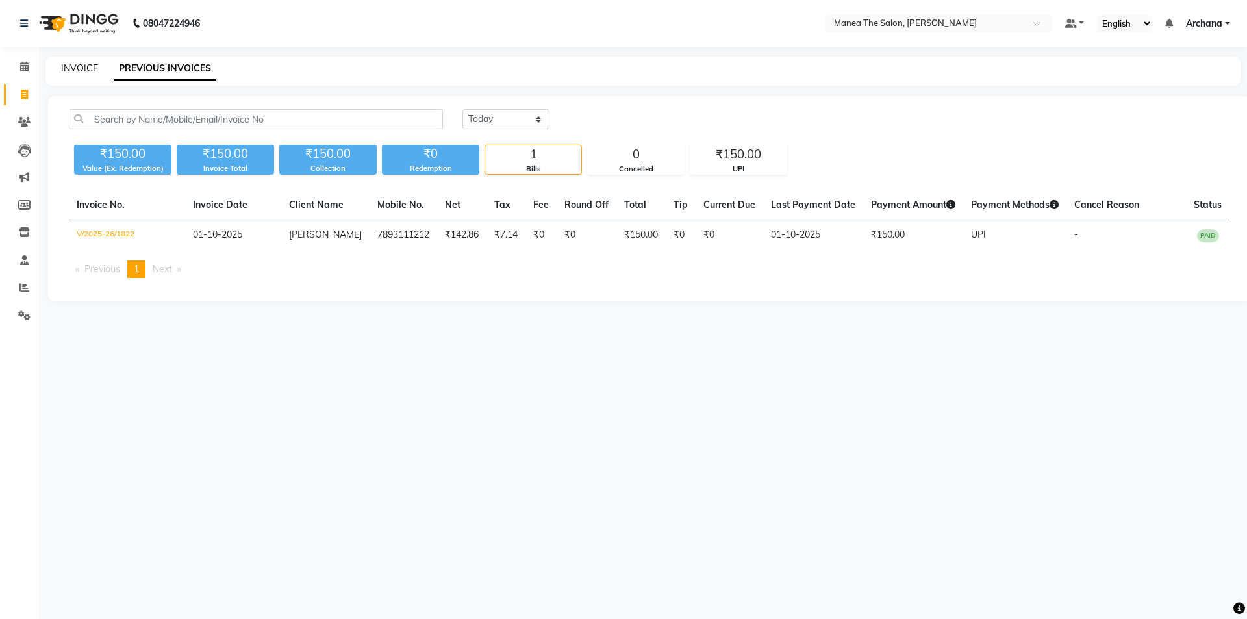
click at [94, 64] on link "INVOICE" at bounding box center [79, 68] width 37 height 12
select select "service"
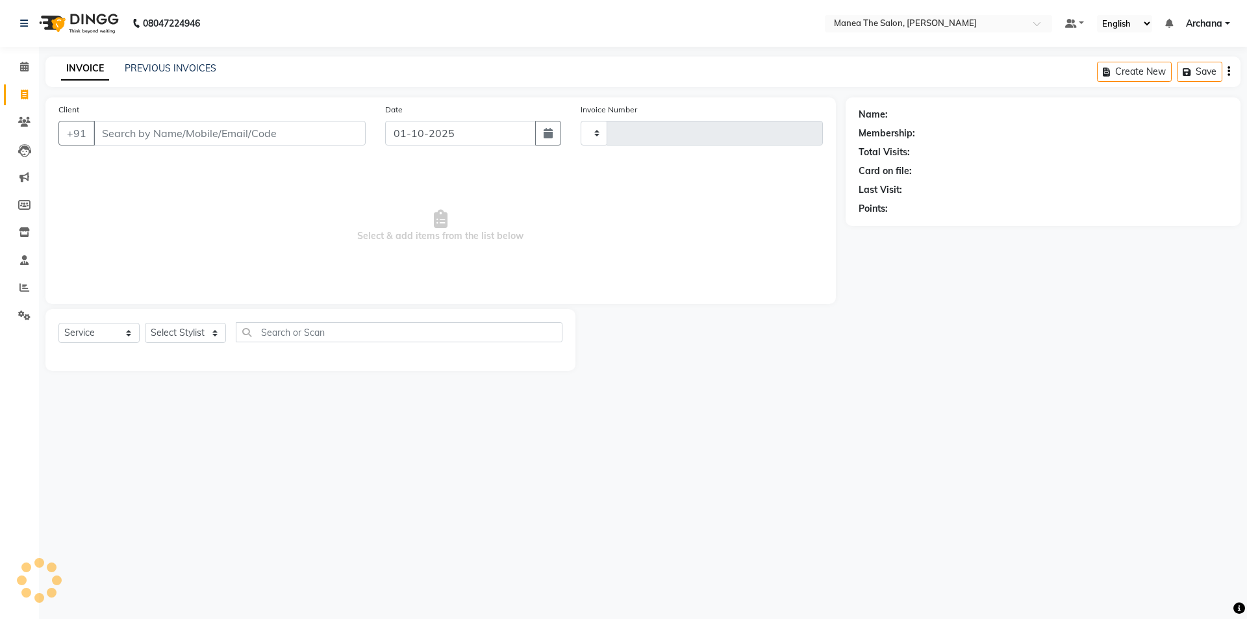
type input "1824"
select select "6846"
click at [201, 342] on select "Select Stylist" at bounding box center [185, 333] width 81 height 20
select select "74503"
click at [145, 323] on select "Select Stylist [PERSON_NAME] My Mane'a. [PERSON_NAME] [PERSON_NAME] [PERSON_NAM…" at bounding box center [185, 333] width 81 height 20
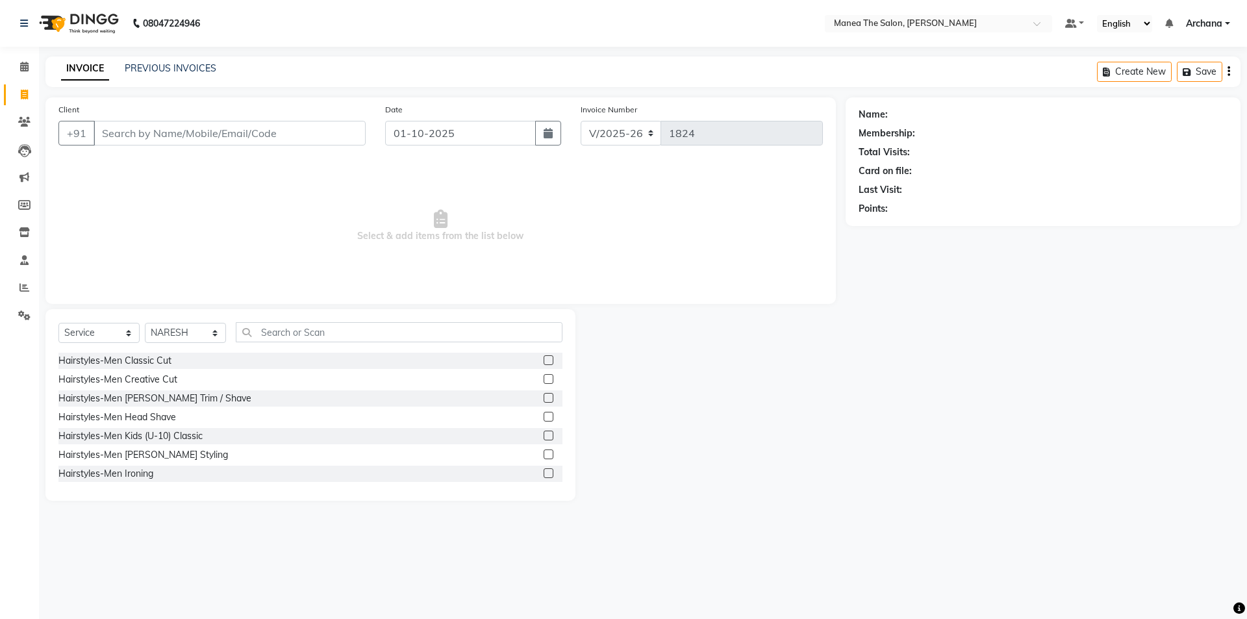
click at [544, 398] on label at bounding box center [549, 398] width 10 height 10
click at [544, 398] on input "checkbox" at bounding box center [548, 398] width 8 height 8
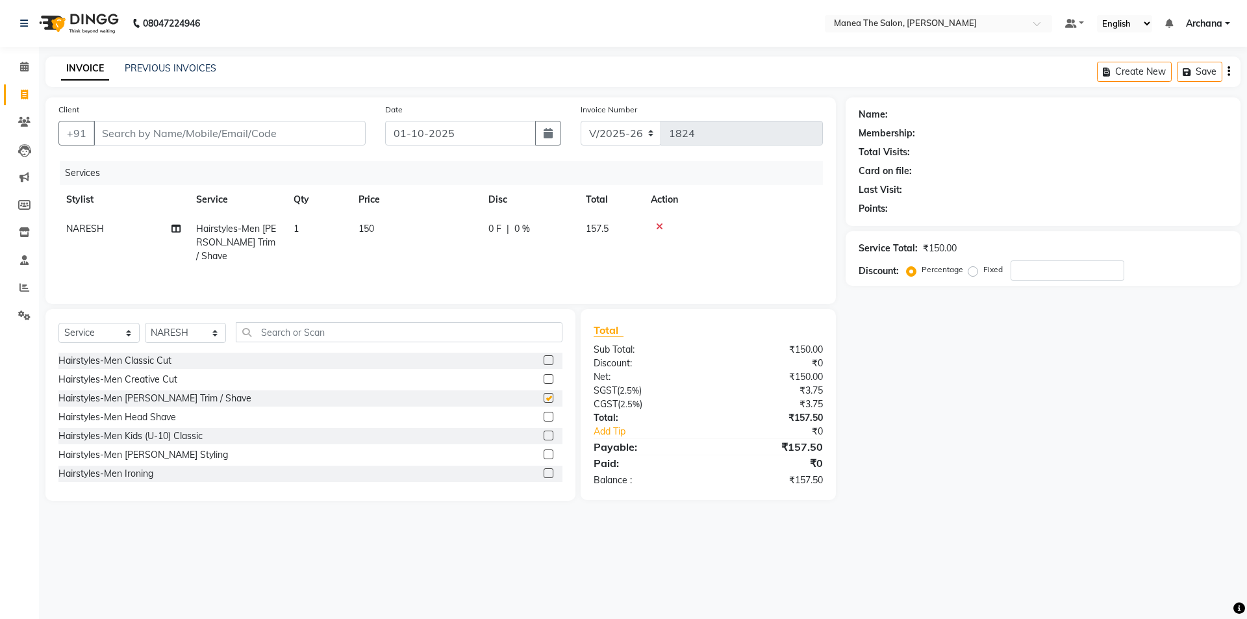
checkbox input "false"
click at [530, 331] on input "text" at bounding box center [399, 332] width 327 height 20
type input "colo"
click at [544, 417] on label at bounding box center [549, 417] width 10 height 10
click at [544, 417] on input "checkbox" at bounding box center [548, 417] width 8 height 8
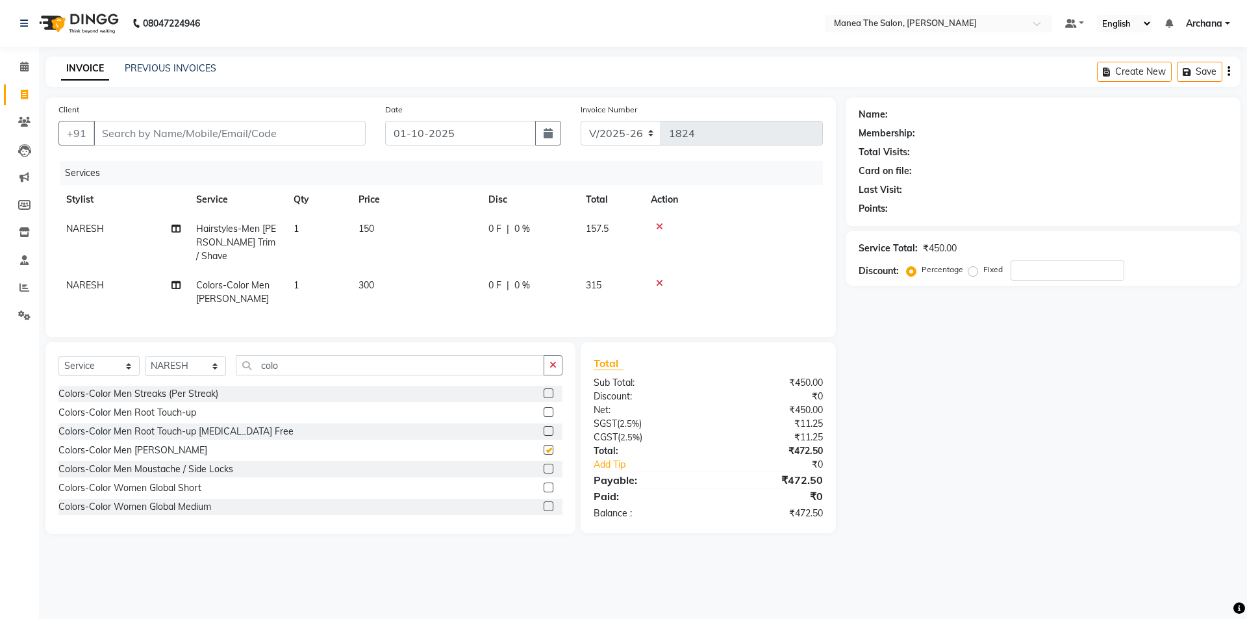
checkbox input "false"
click at [181, 133] on input "Client" at bounding box center [230, 133] width 272 height 25
click at [233, 130] on input "Client" at bounding box center [230, 133] width 272 height 25
type input "9"
type input "0"
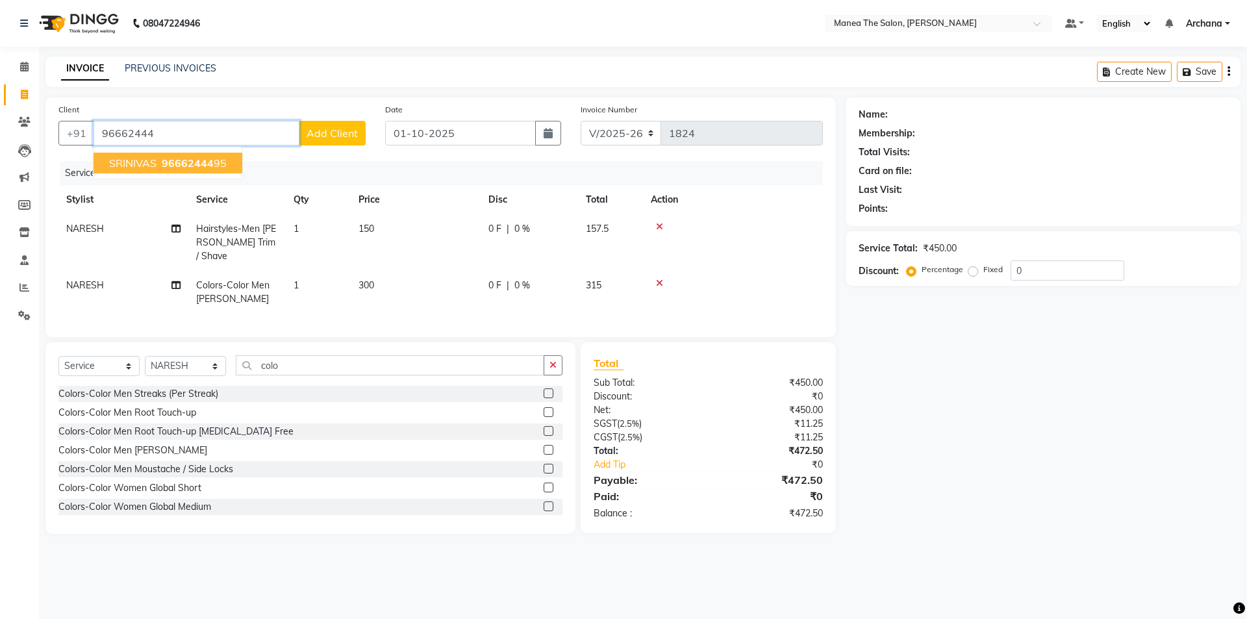
click at [214, 166] on ngb-highlight "96662444 95" at bounding box center [193, 163] width 68 height 13
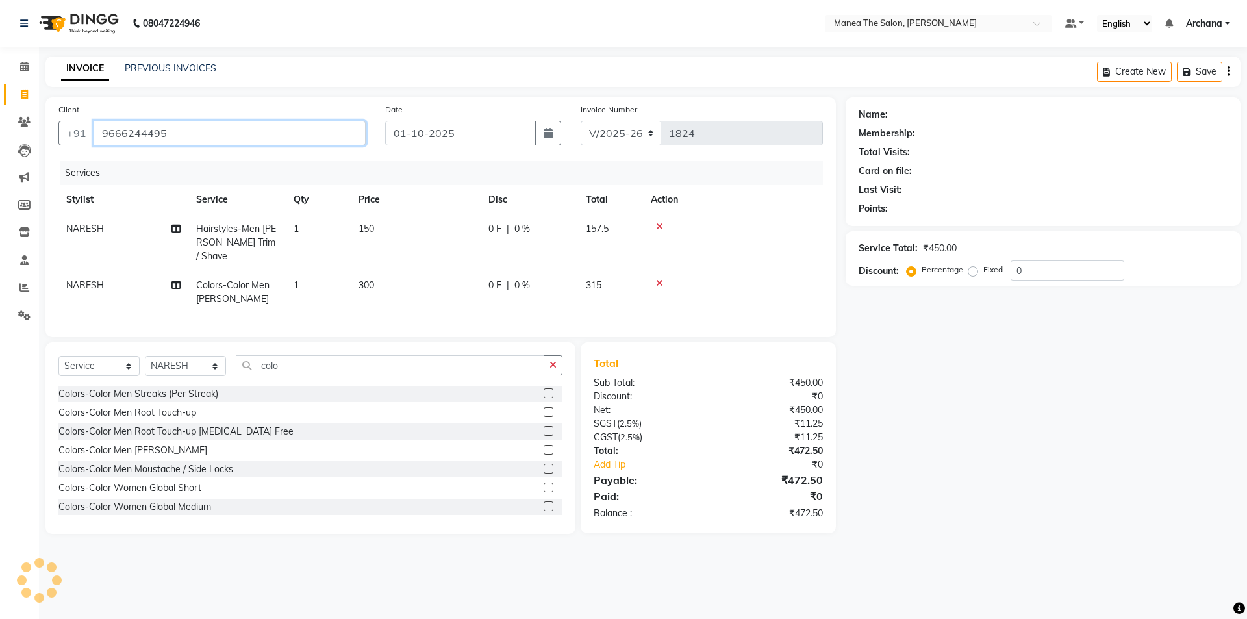
type input "9666244495"
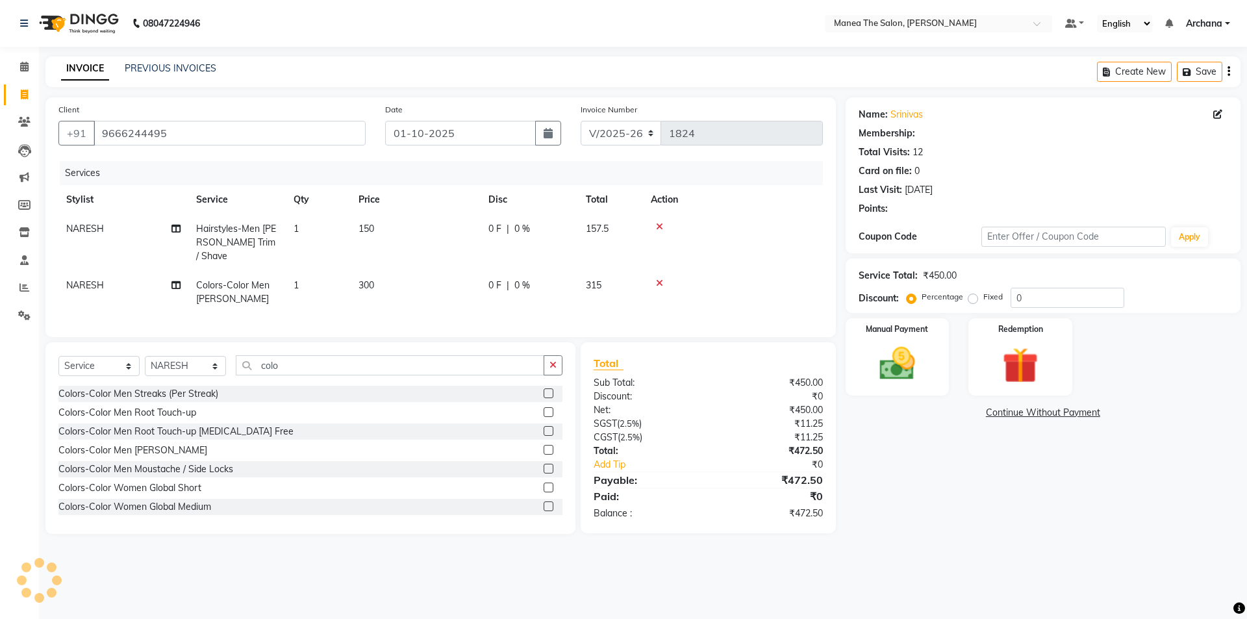
select select "1: Object"
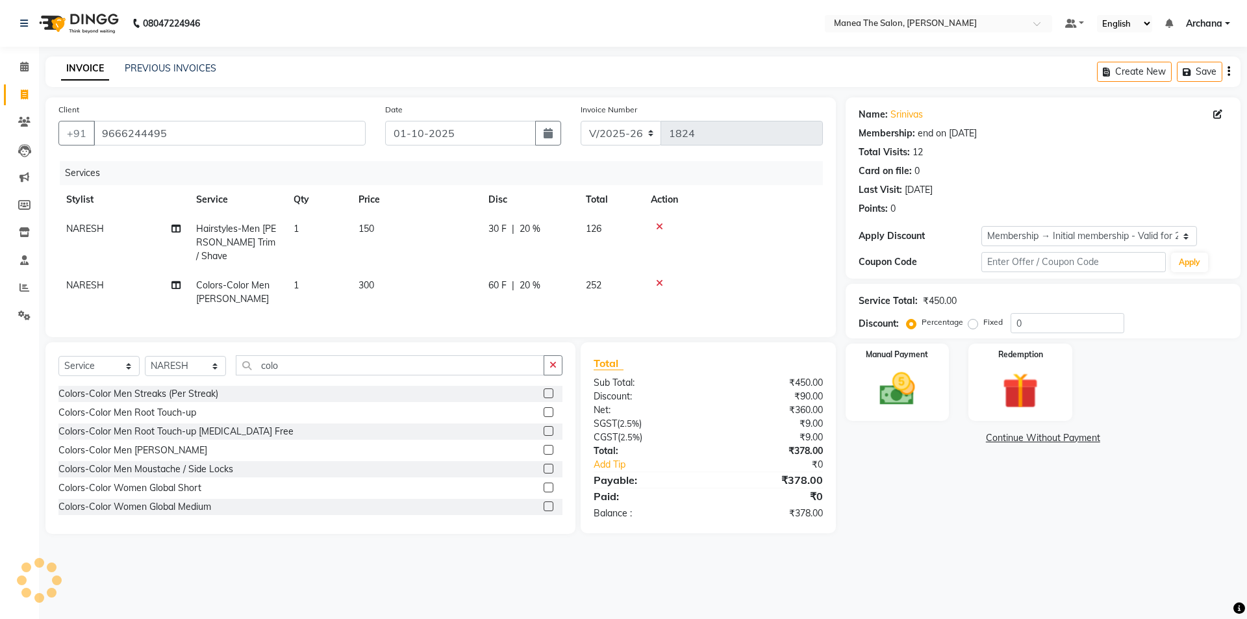
type input "20"
click at [1021, 235] on select "Select Membership → Initial membership - Valid for 2 yrs" at bounding box center [1090, 236] width 216 height 20
select select "0:"
click at [982, 226] on select "Select Membership → Initial membership - Valid for 2 yrs" at bounding box center [1090, 236] width 216 height 20
type input "0"
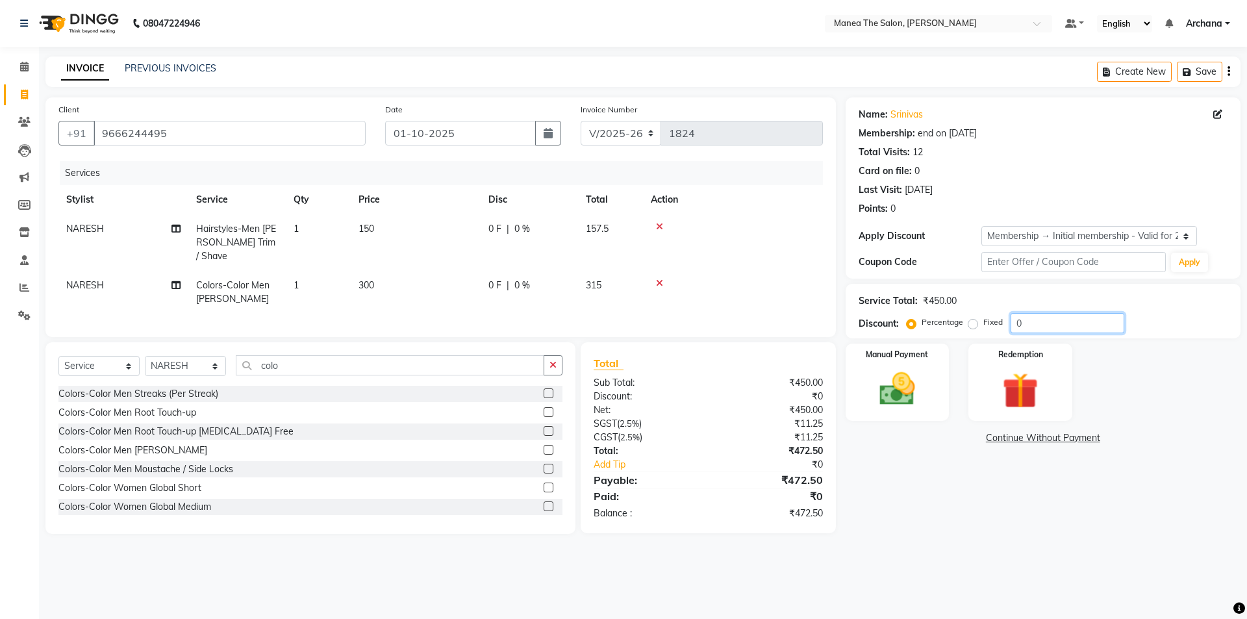
click at [1028, 326] on input "0" at bounding box center [1068, 323] width 114 height 20
type input "4.76"
click at [907, 390] on img at bounding box center [897, 389] width 60 height 43
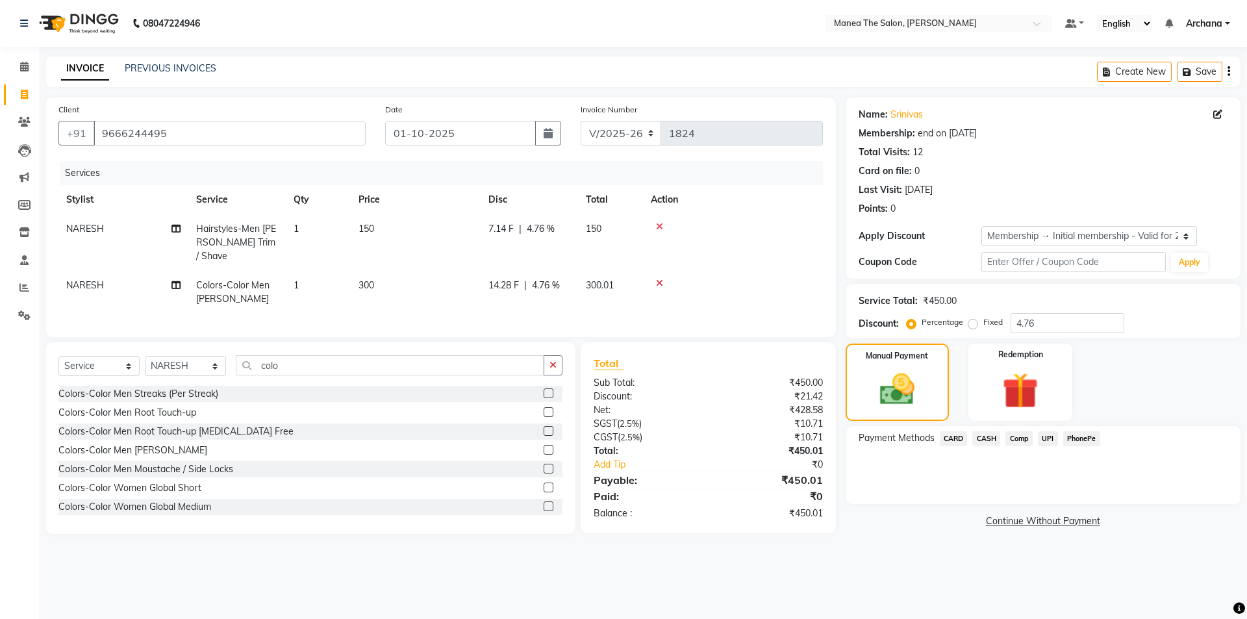
click at [986, 435] on span "CASH" at bounding box center [987, 438] width 28 height 15
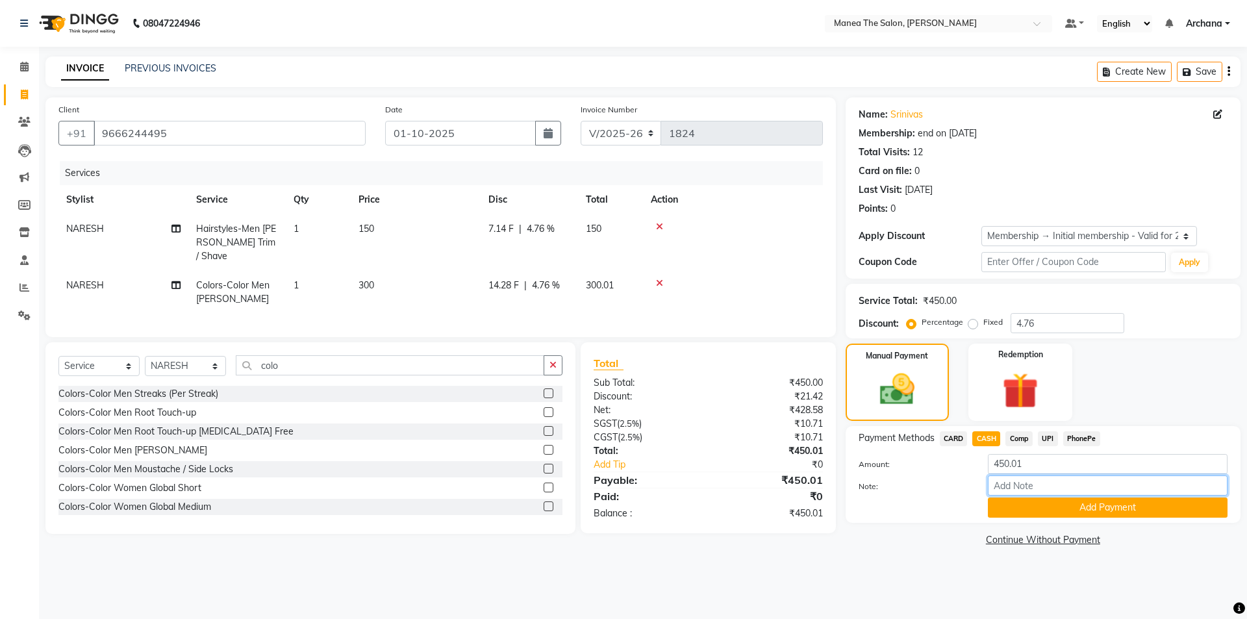
click at [1014, 485] on input "Note:" at bounding box center [1108, 486] width 240 height 20
type input "cash"
click at [1094, 504] on button "Add Payment" at bounding box center [1108, 508] width 240 height 20
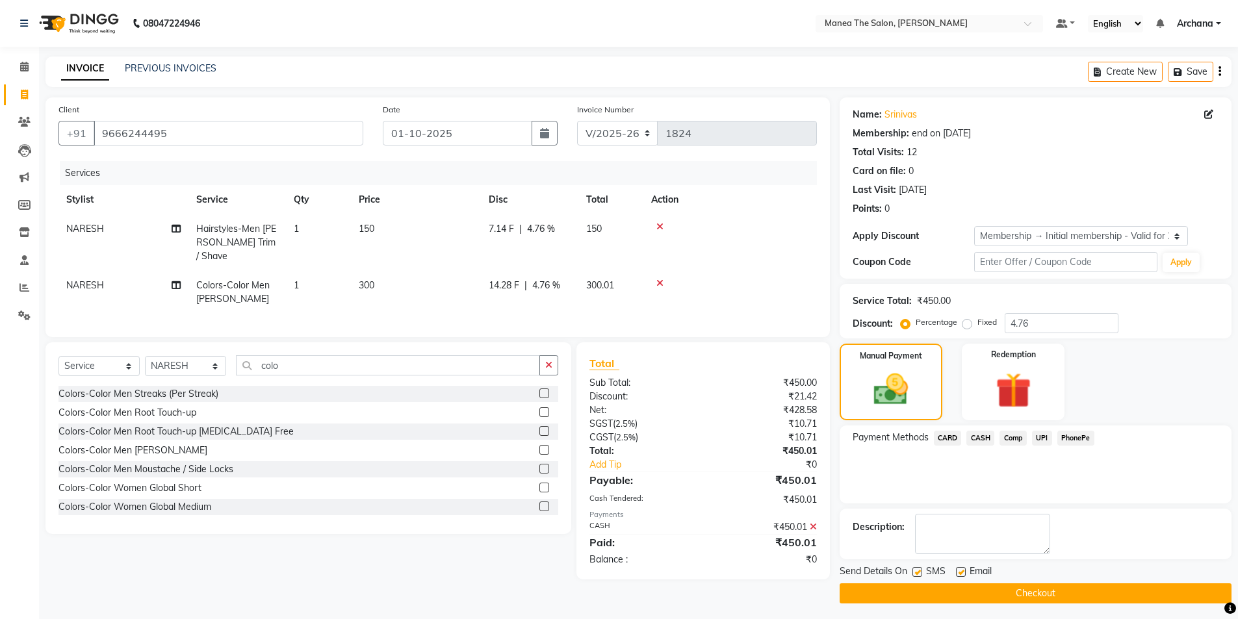
click at [1067, 591] on button "Checkout" at bounding box center [1035, 593] width 392 height 20
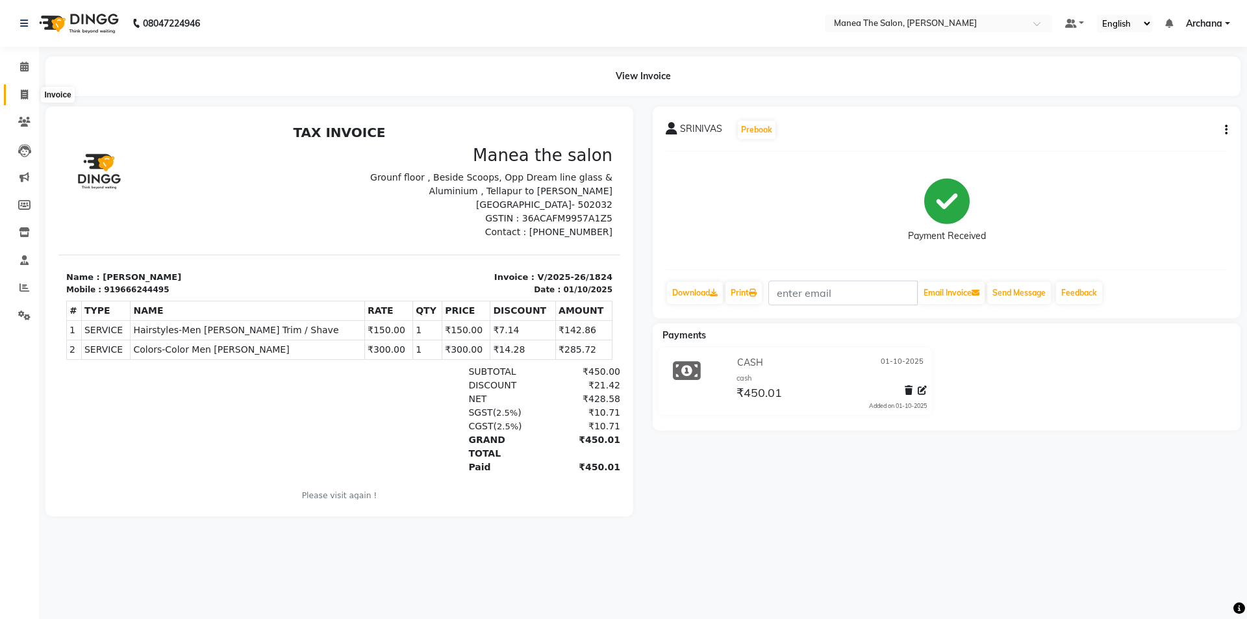
click at [24, 94] on icon at bounding box center [24, 95] width 7 height 10
select select "service"
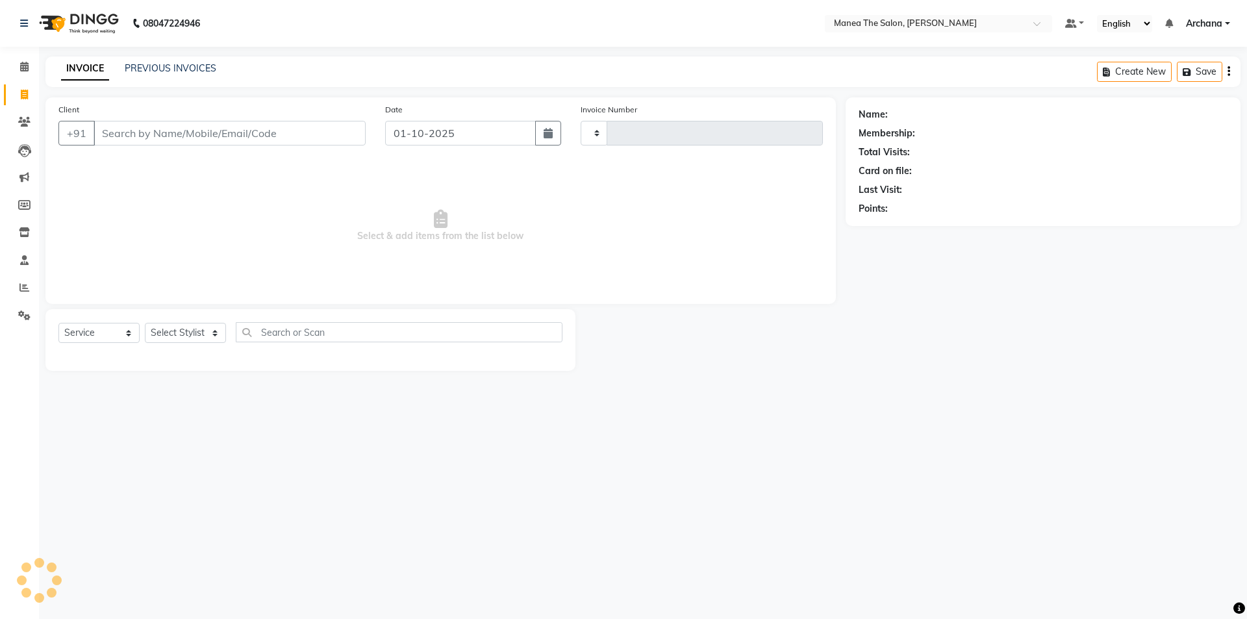
type input "1825"
select select "6846"
click at [185, 71] on link "PREVIOUS INVOICES" at bounding box center [171, 68] width 92 height 12
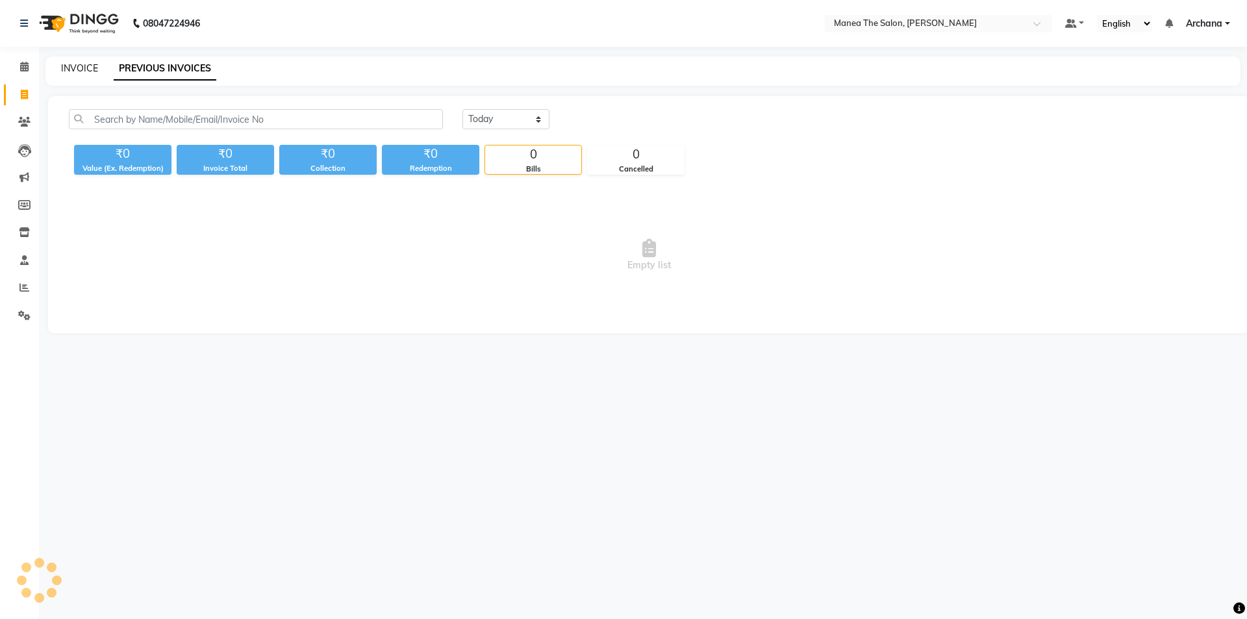
click at [79, 68] on link "INVOICE" at bounding box center [79, 68] width 37 height 12
select select "service"
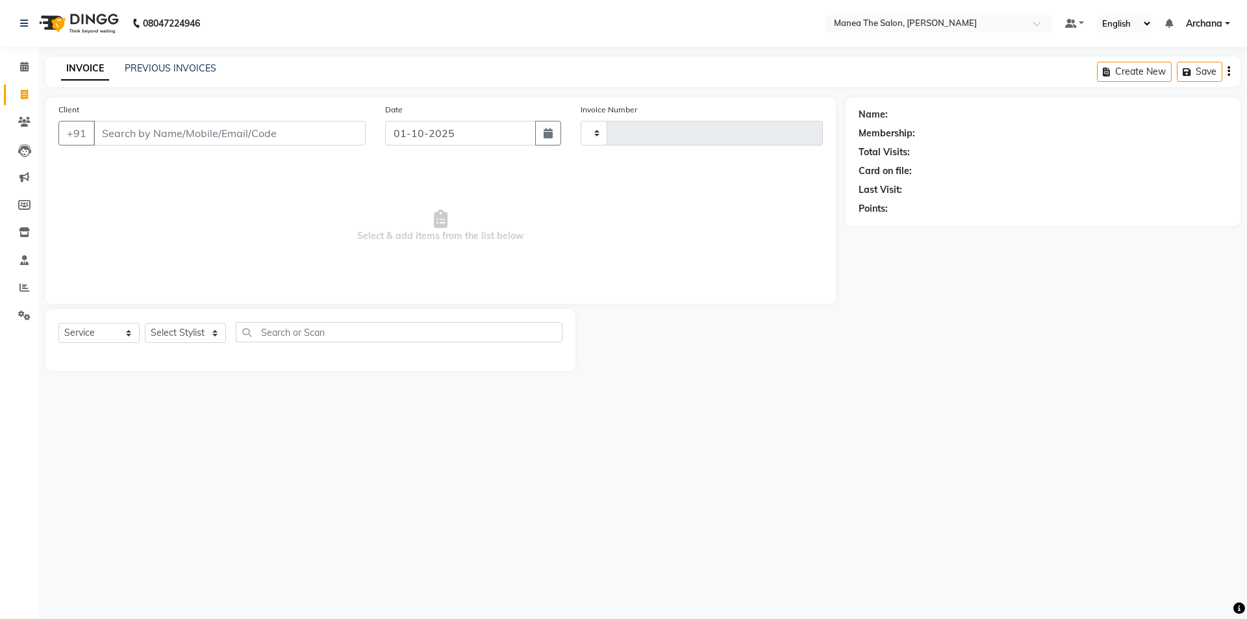
type input "1825"
select select "6846"
click at [168, 64] on link "PREVIOUS INVOICES" at bounding box center [171, 68] width 92 height 12
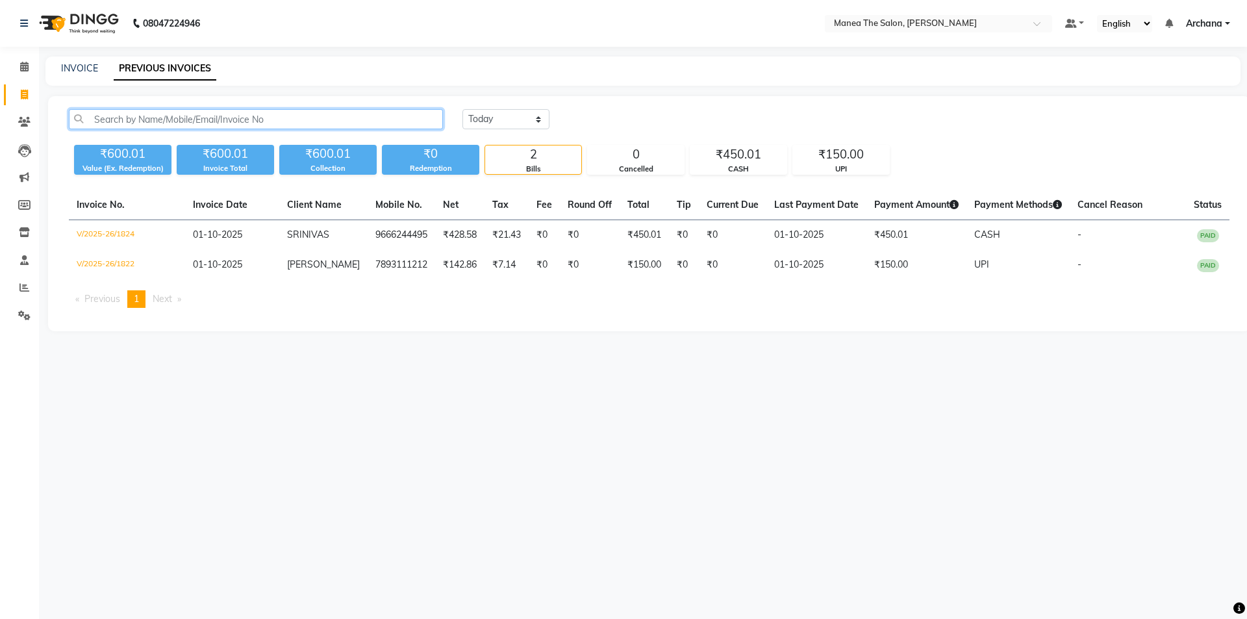
click at [323, 128] on input "text" at bounding box center [256, 119] width 374 height 20
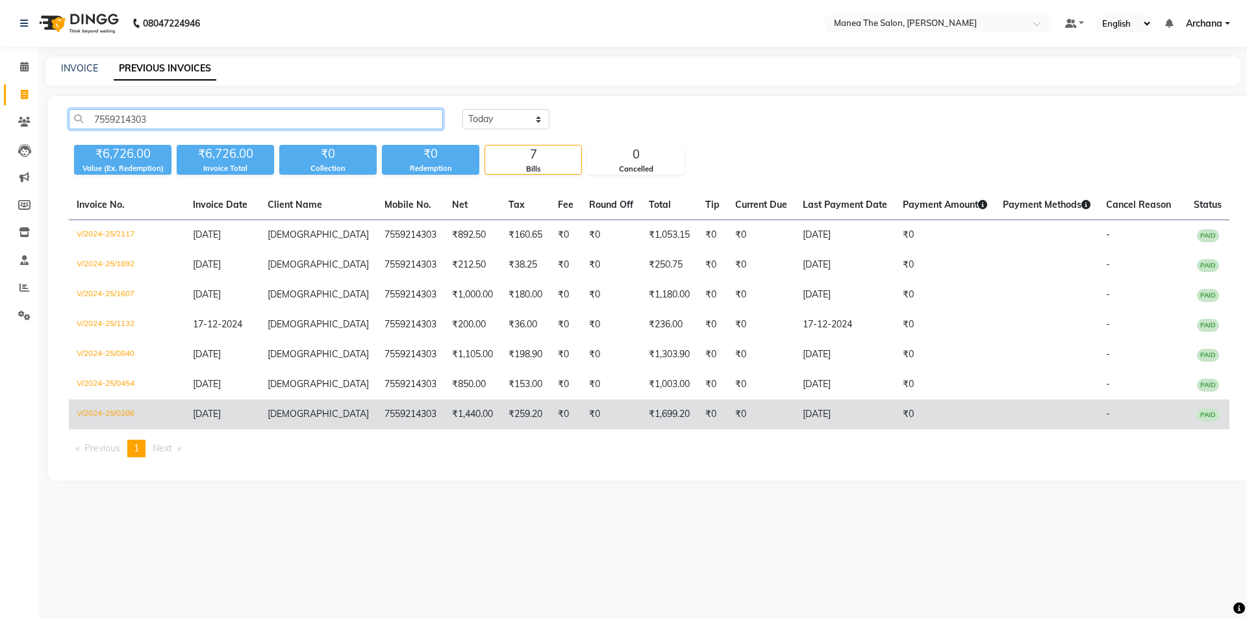
type input "7559214303"
click at [444, 417] on td "₹1,440.00" at bounding box center [472, 415] width 57 height 30
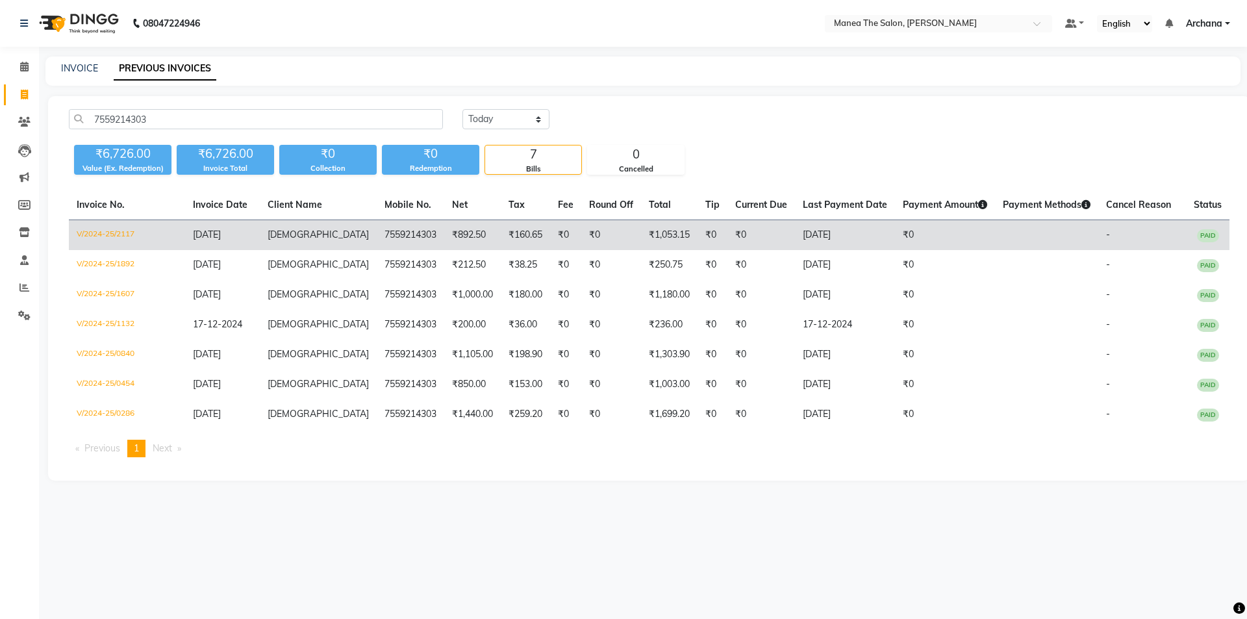
click at [377, 235] on td "7559214303" at bounding box center [411, 235] width 68 height 31
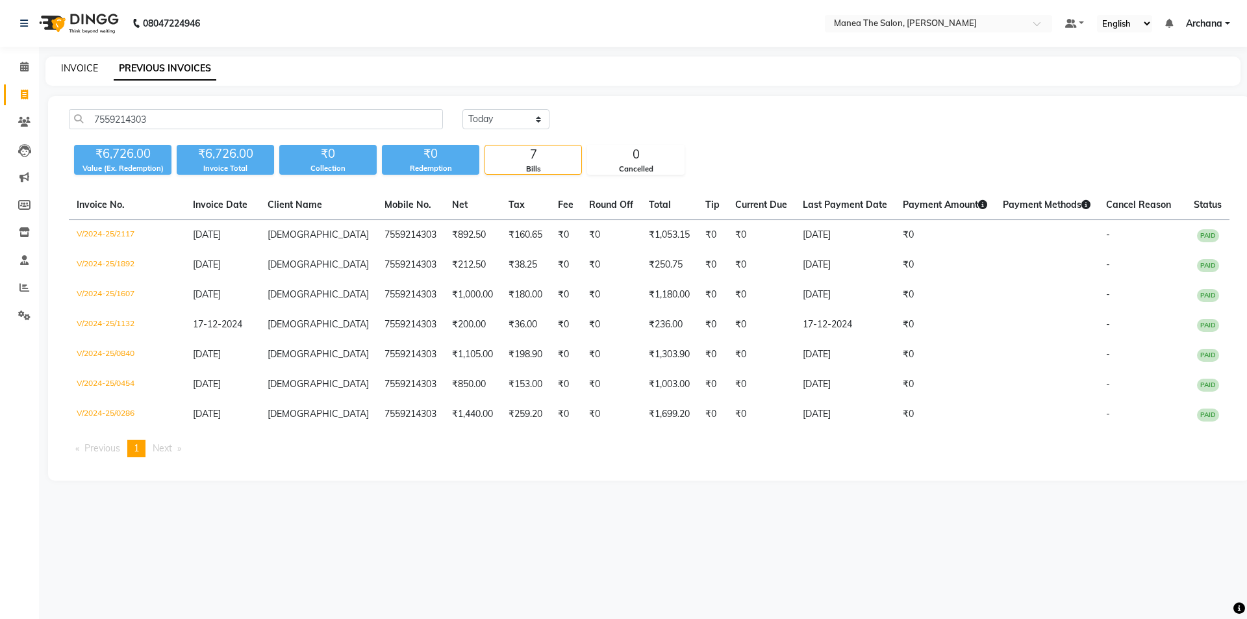
click at [85, 70] on link "INVOICE" at bounding box center [79, 68] width 37 height 12
select select "service"
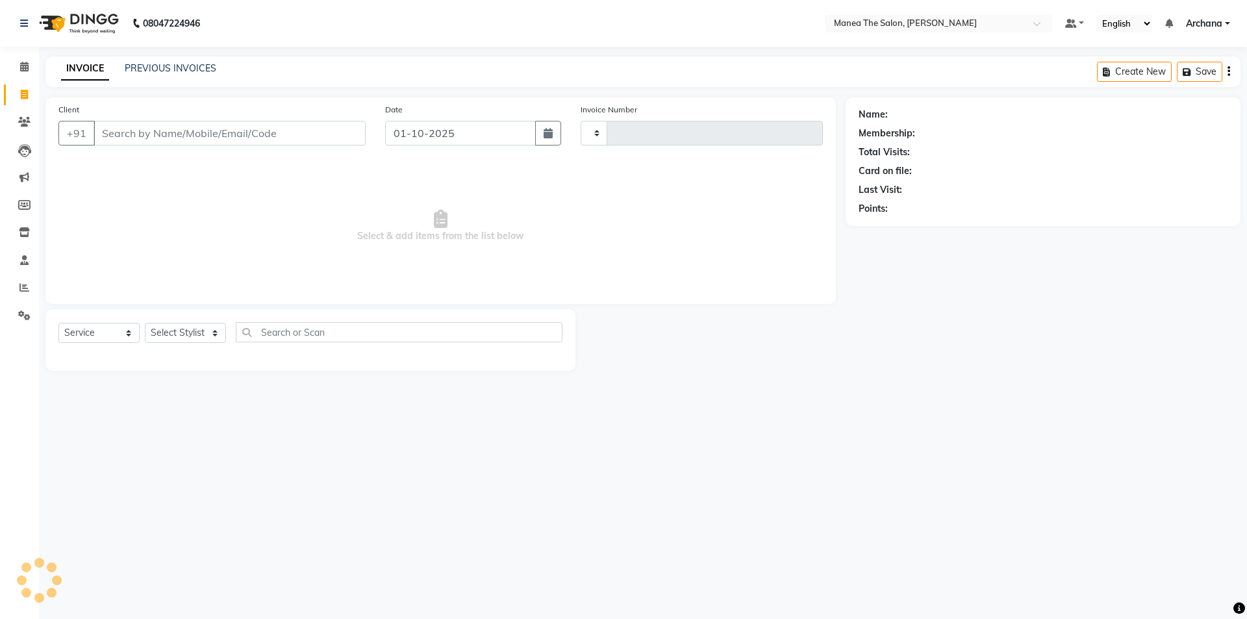
type input "1825"
select select "6846"
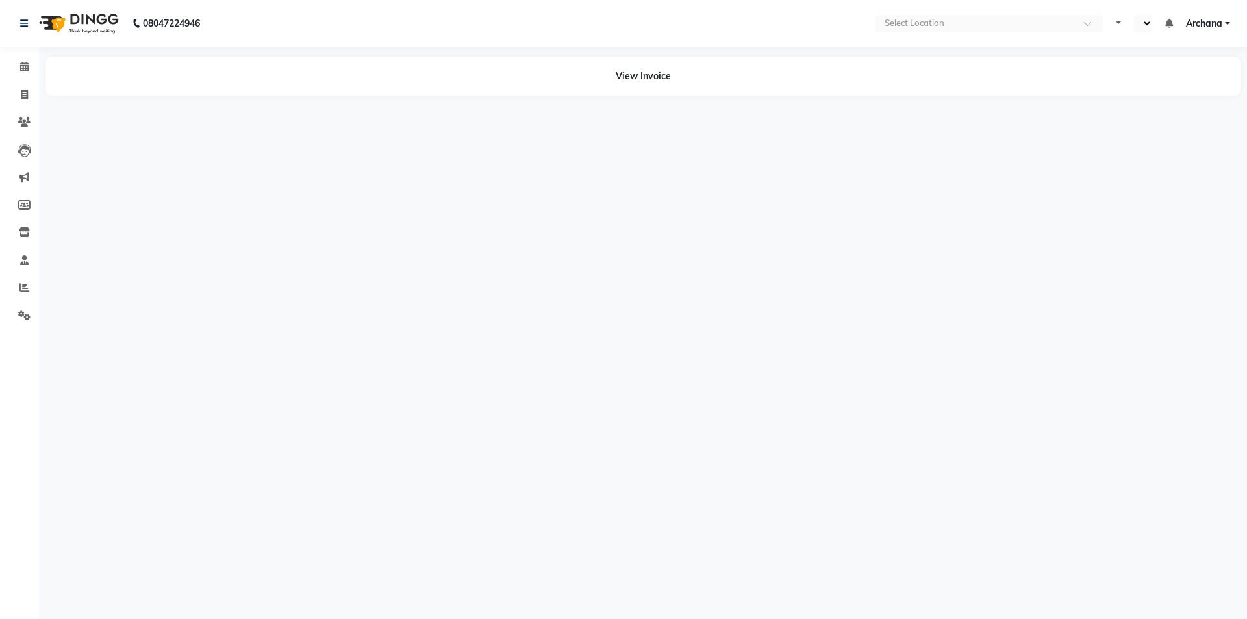
select select "en"
